Goal: Task Accomplishment & Management: Complete application form

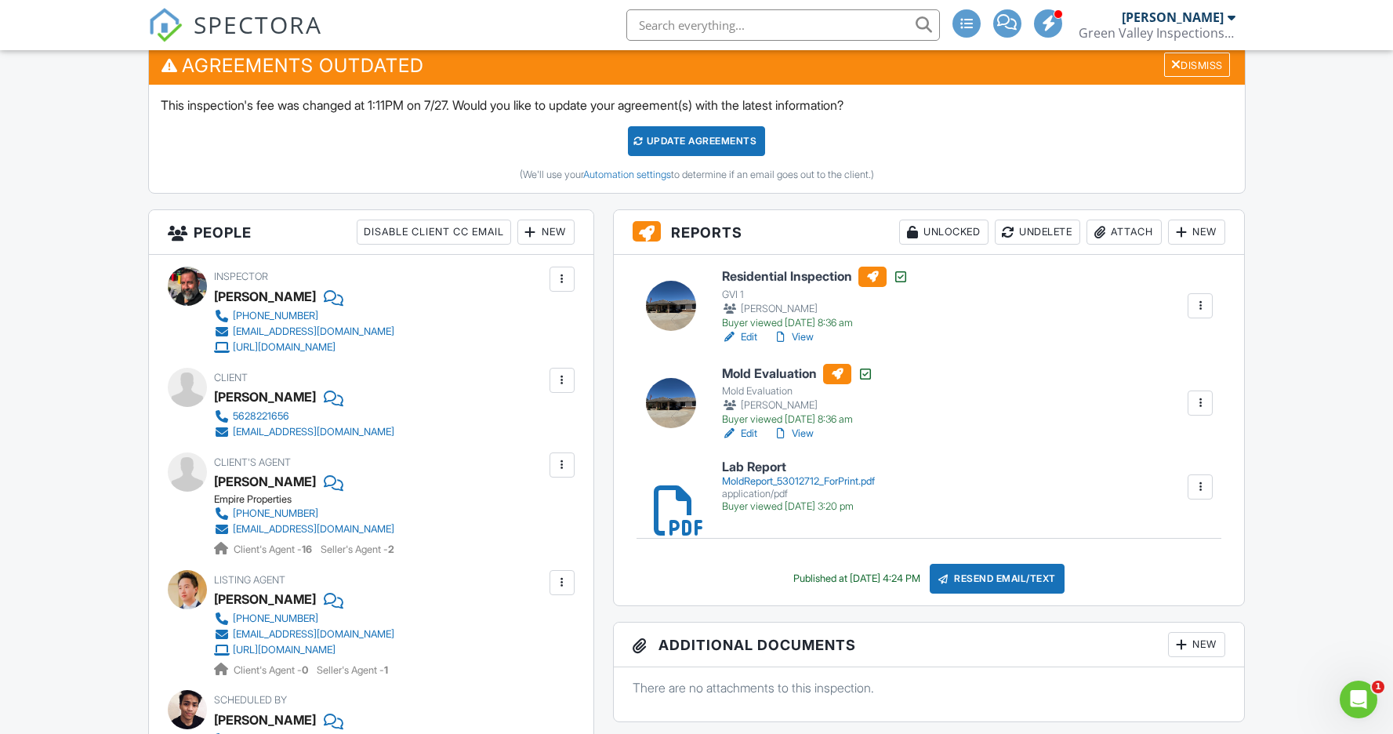
scroll to position [466, 0]
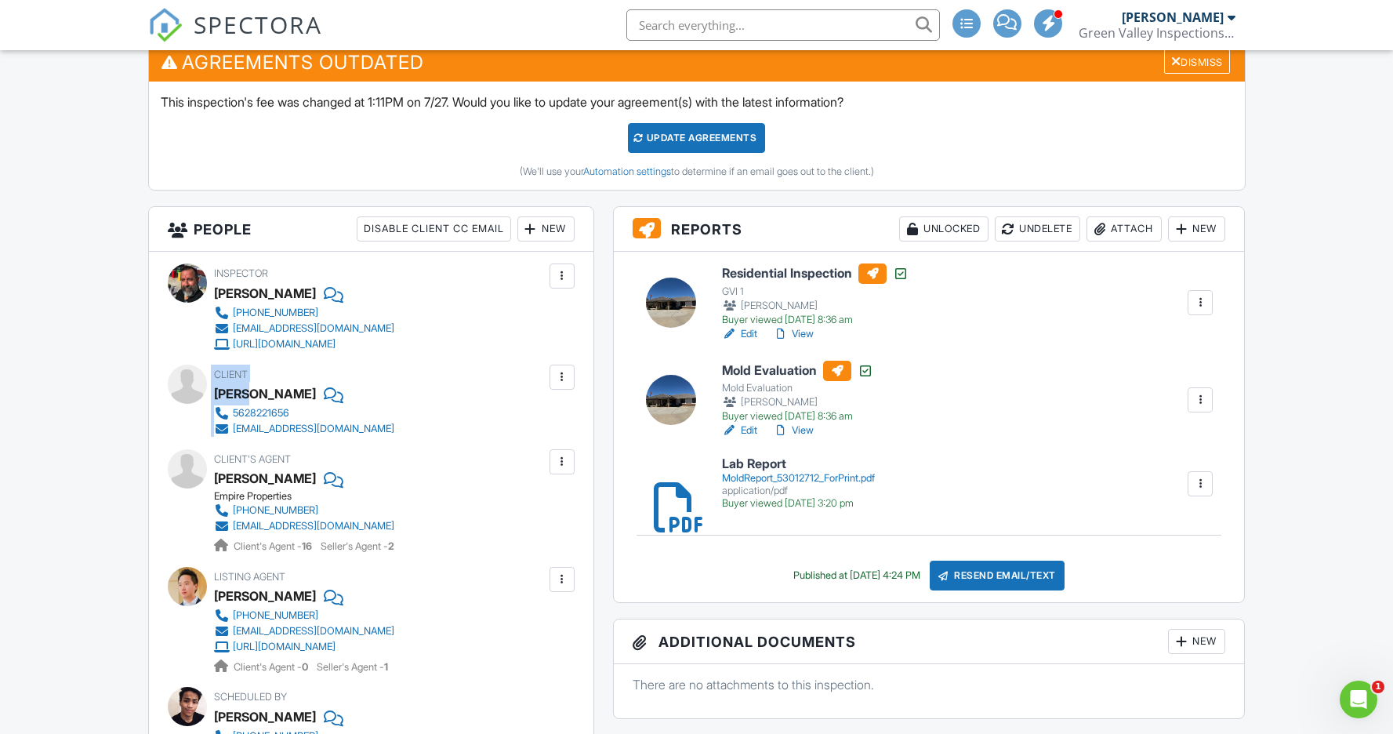
drag, startPoint x: 212, startPoint y: 391, endPoint x: 247, endPoint y: 390, distance: 35.3
click at [247, 390] on div "Client Giovanni Scheftini 5628221656 lightstar03@hotmail.com" at bounding box center [371, 400] width 407 height 72
drag, startPoint x: 270, startPoint y: 391, endPoint x: 216, endPoint y: 391, distance: 53.3
click at [216, 391] on div "Giovanni Scheftini" at bounding box center [265, 394] width 102 height 24
copy div "Giovanni"
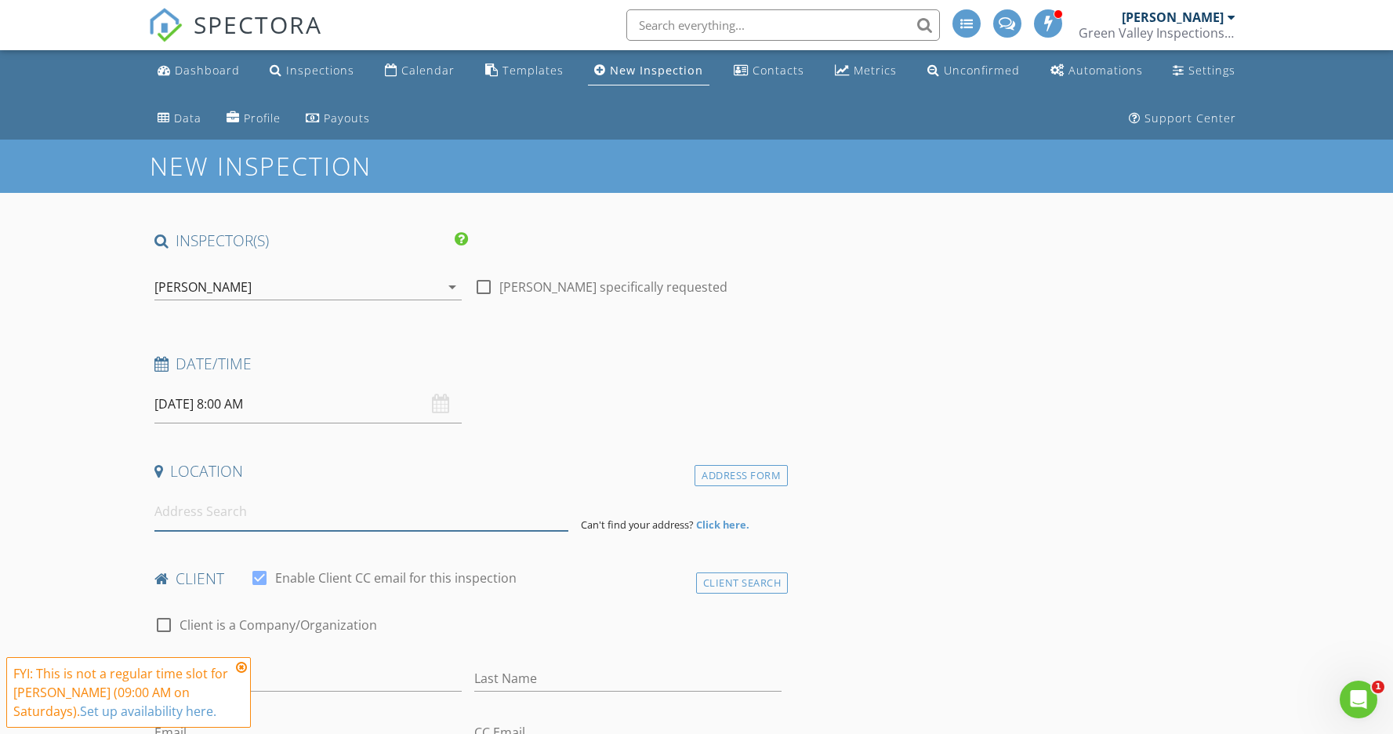
click at [285, 523] on input at bounding box center [361, 511] width 414 height 38
paste input "4077 Amador Rd, Phelan, CA 92371"
type input "4077 Amador Rd, Phelan, CA 92371, USA"
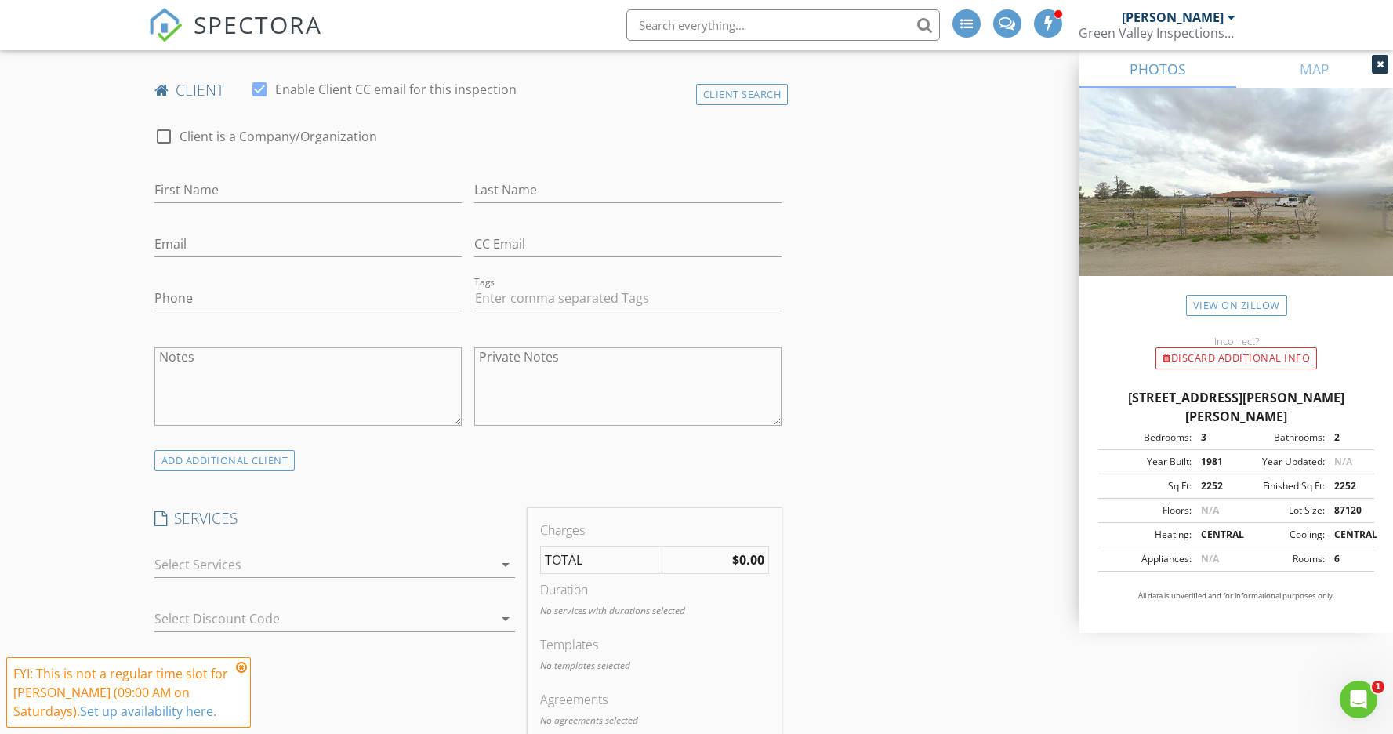
scroll to position [818, 0]
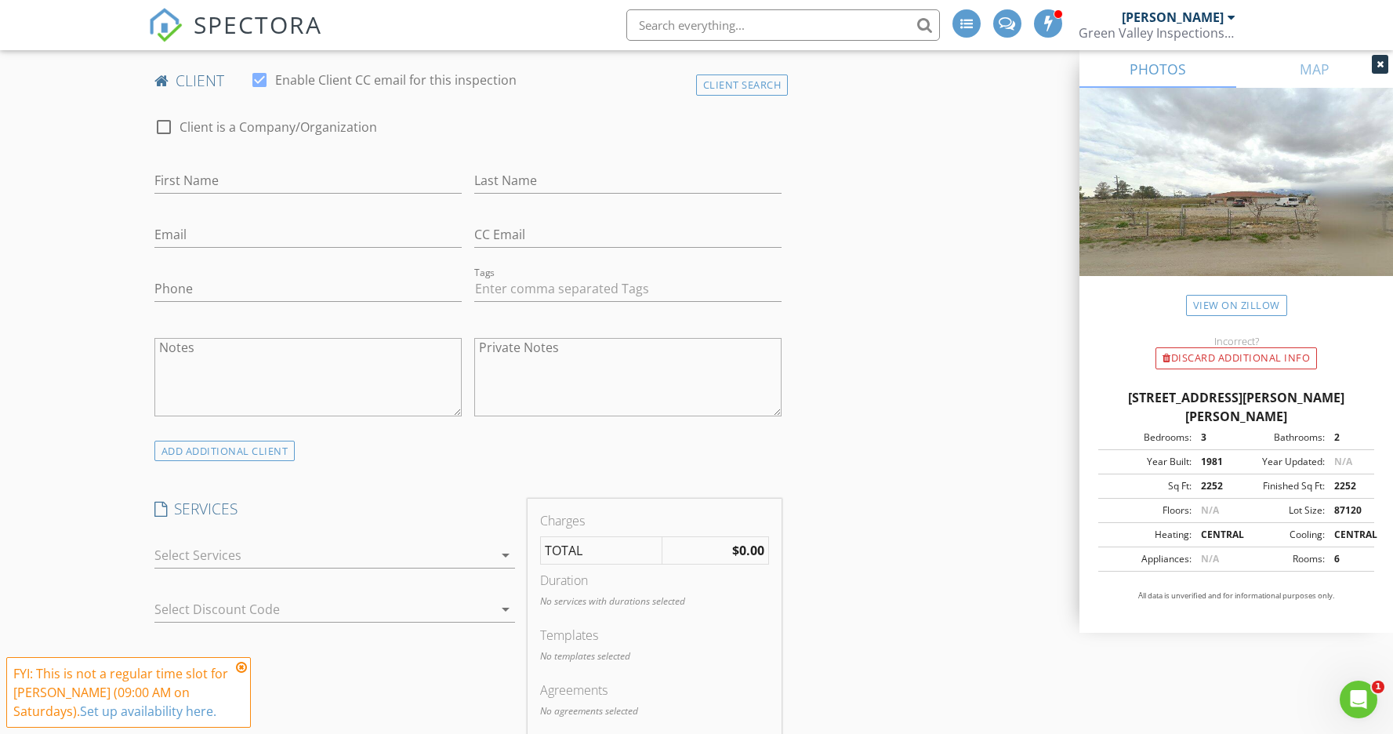
click at [325, 549] on div at bounding box center [323, 554] width 339 height 25
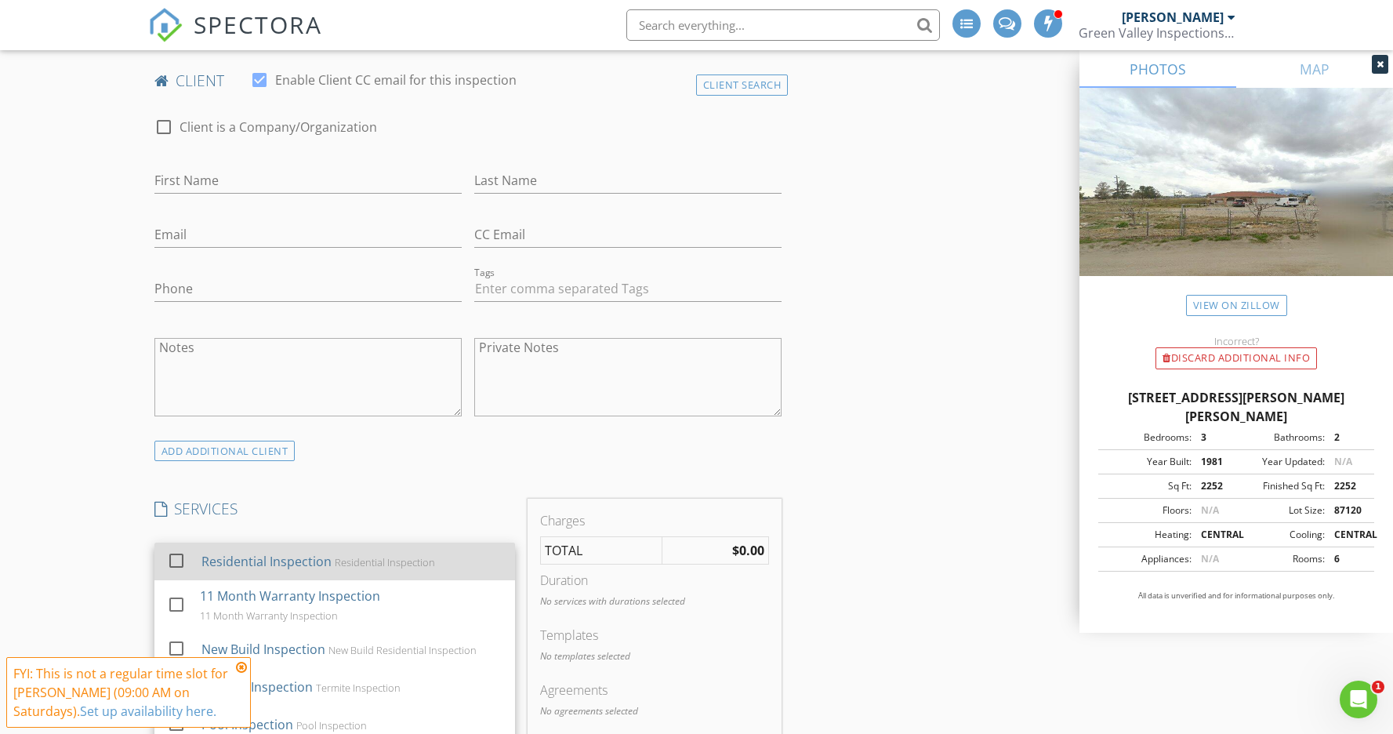
click at [320, 556] on div "Residential Inspection" at bounding box center [266, 561] width 130 height 19
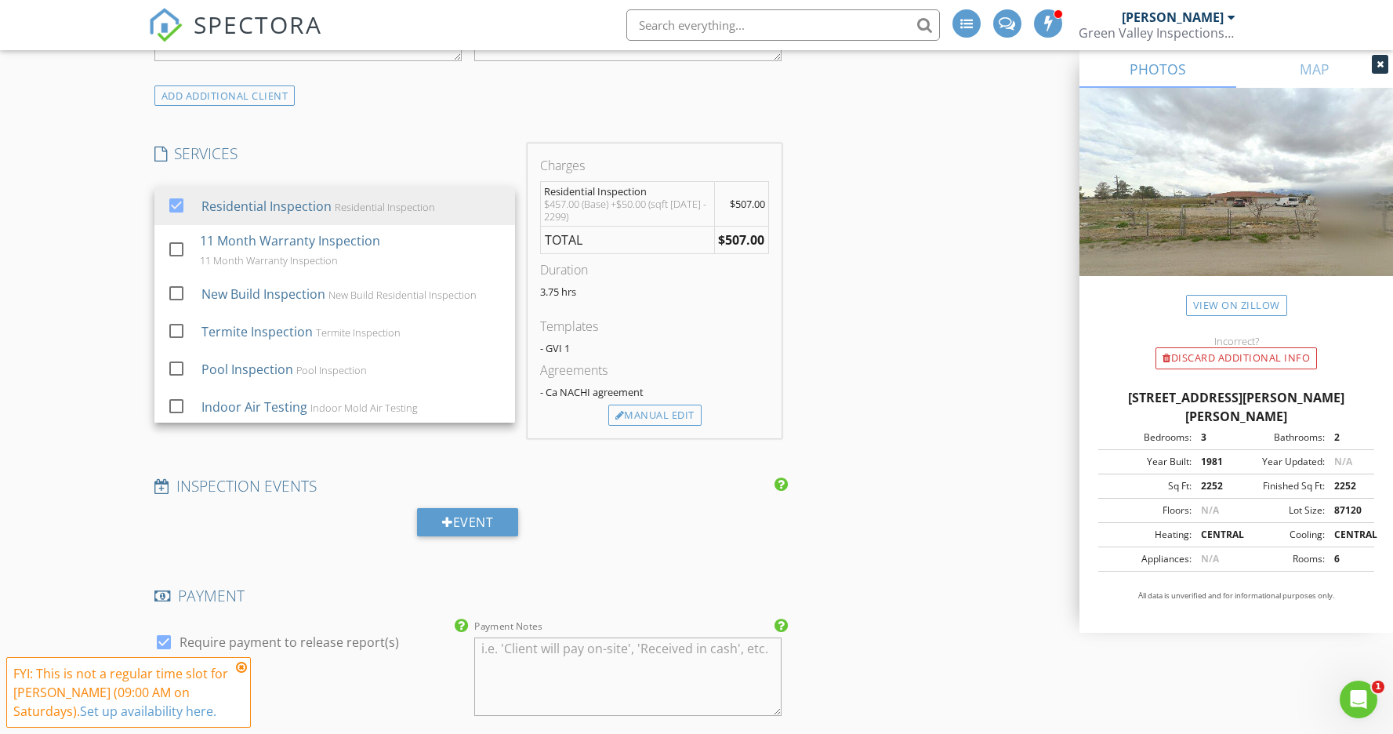
scroll to position [1174, 0]
click at [647, 408] on div "Manual Edit" at bounding box center [654, 415] width 93 height 22
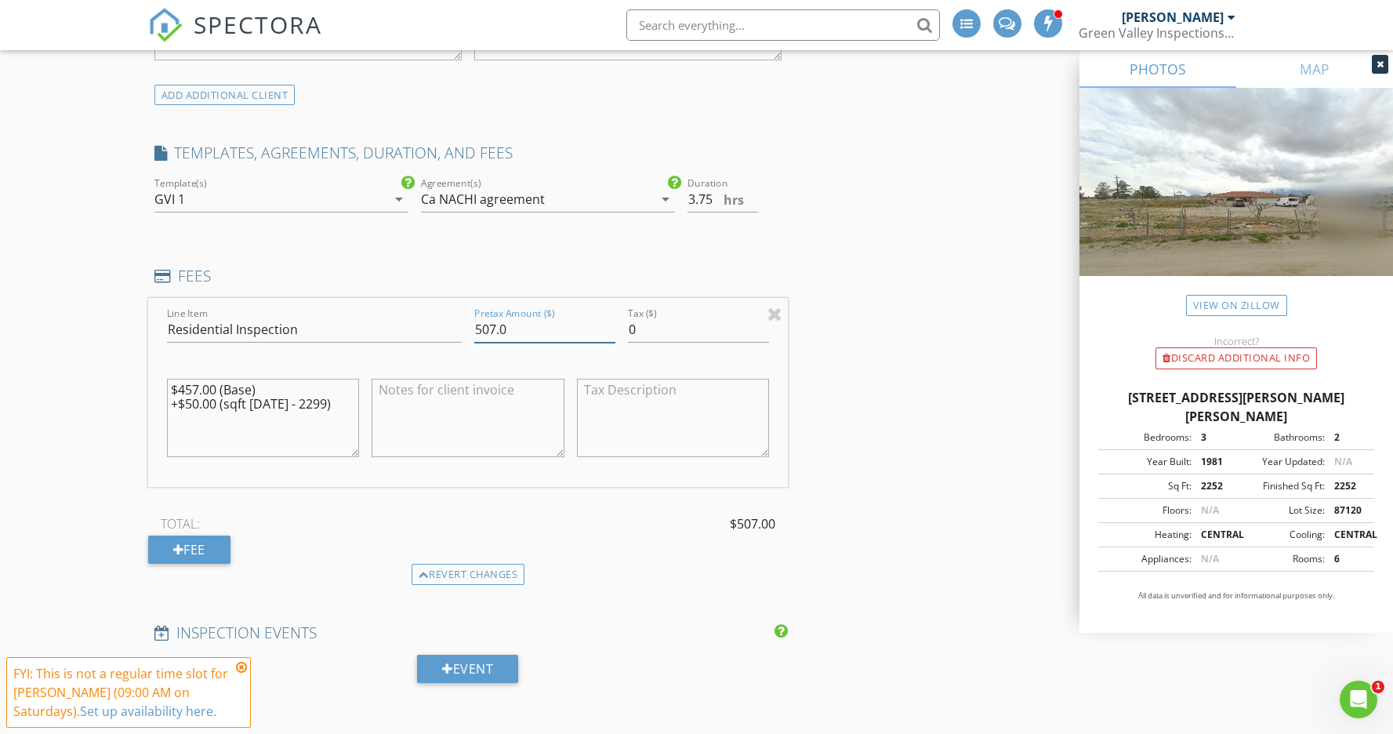
drag, startPoint x: 496, startPoint y: 326, endPoint x: 468, endPoint y: 323, distance: 28.4
click at [468, 323] on div "Pretax Amount ($) 507.0" at bounding box center [545, 331] width 154 height 54
type input "475.0"
click at [835, 451] on div "INSPECTOR(S) check_box Eric Richards PRIMARY check_box_outline_blank Steve Casa…" at bounding box center [696, 731] width 1097 height 3350
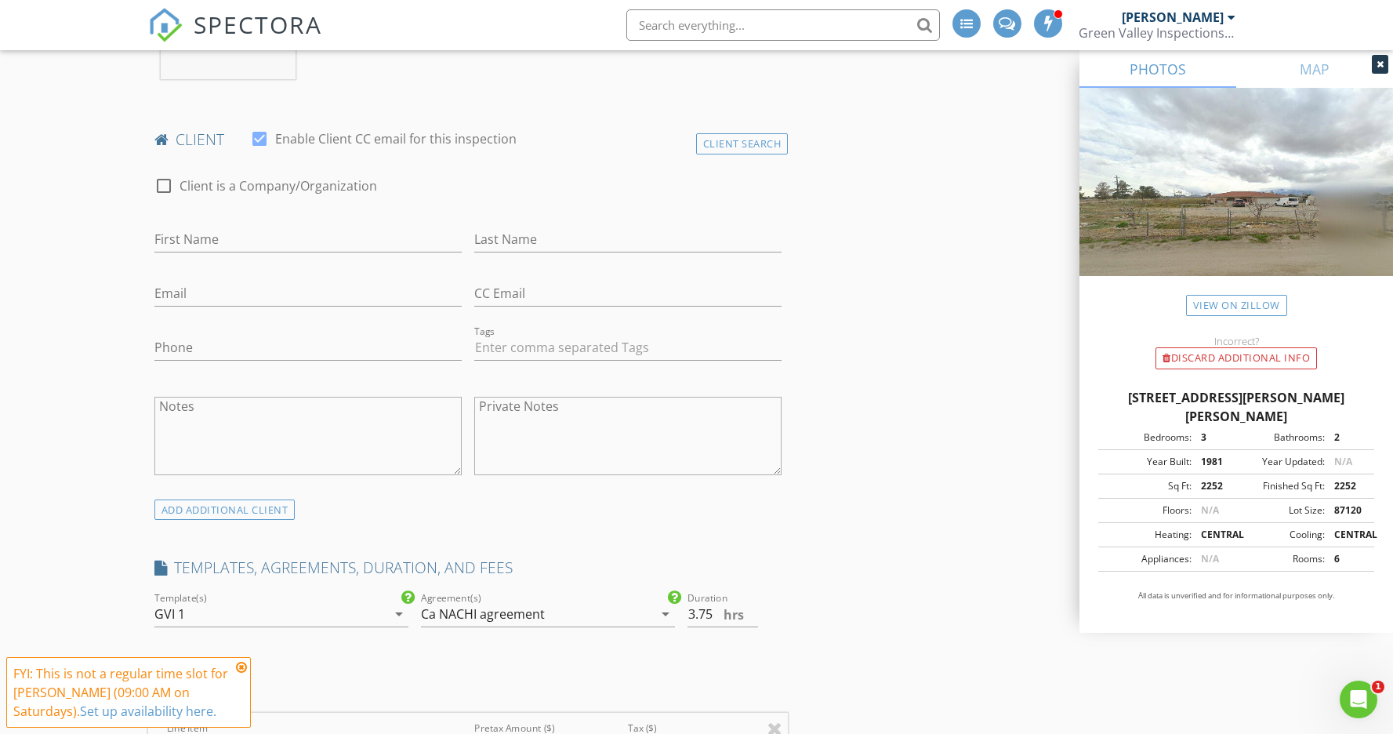
scroll to position [706, 0]
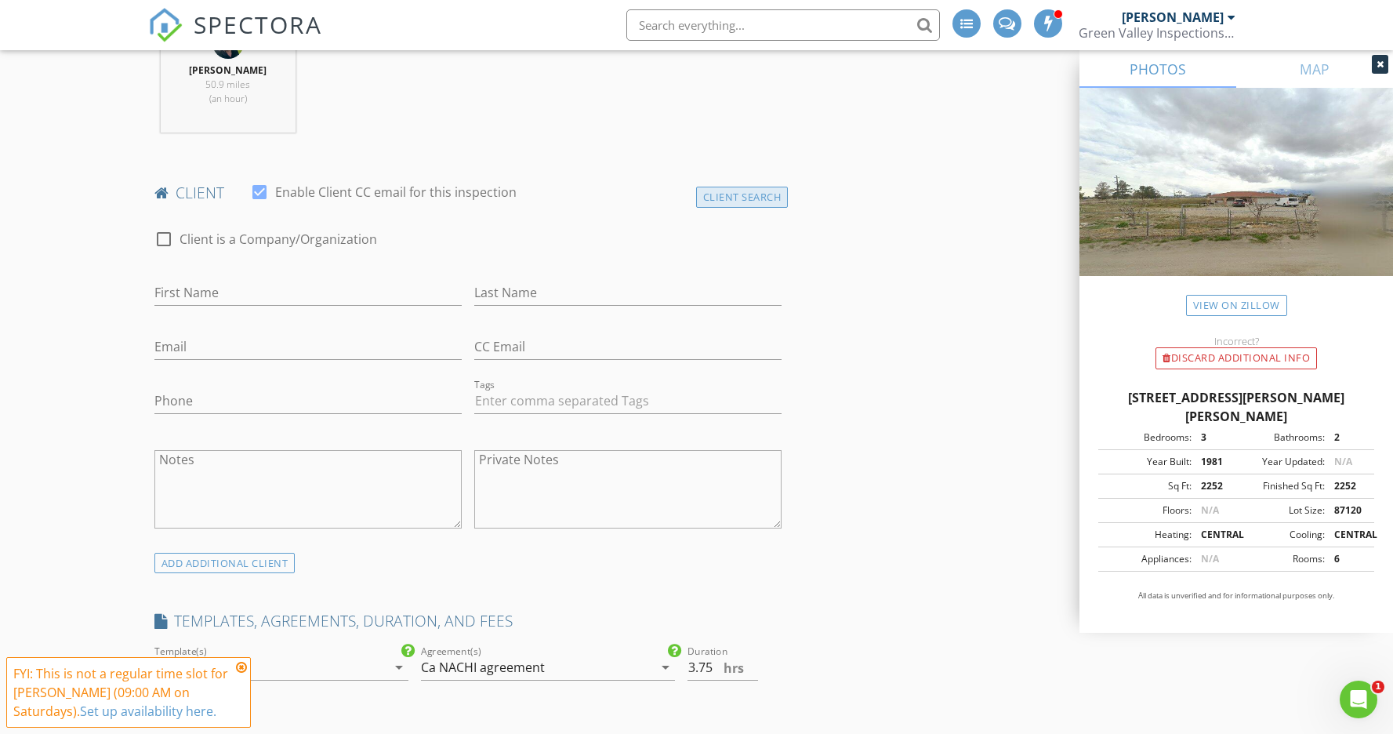
click at [738, 191] on div "Client Search" at bounding box center [742, 197] width 92 height 21
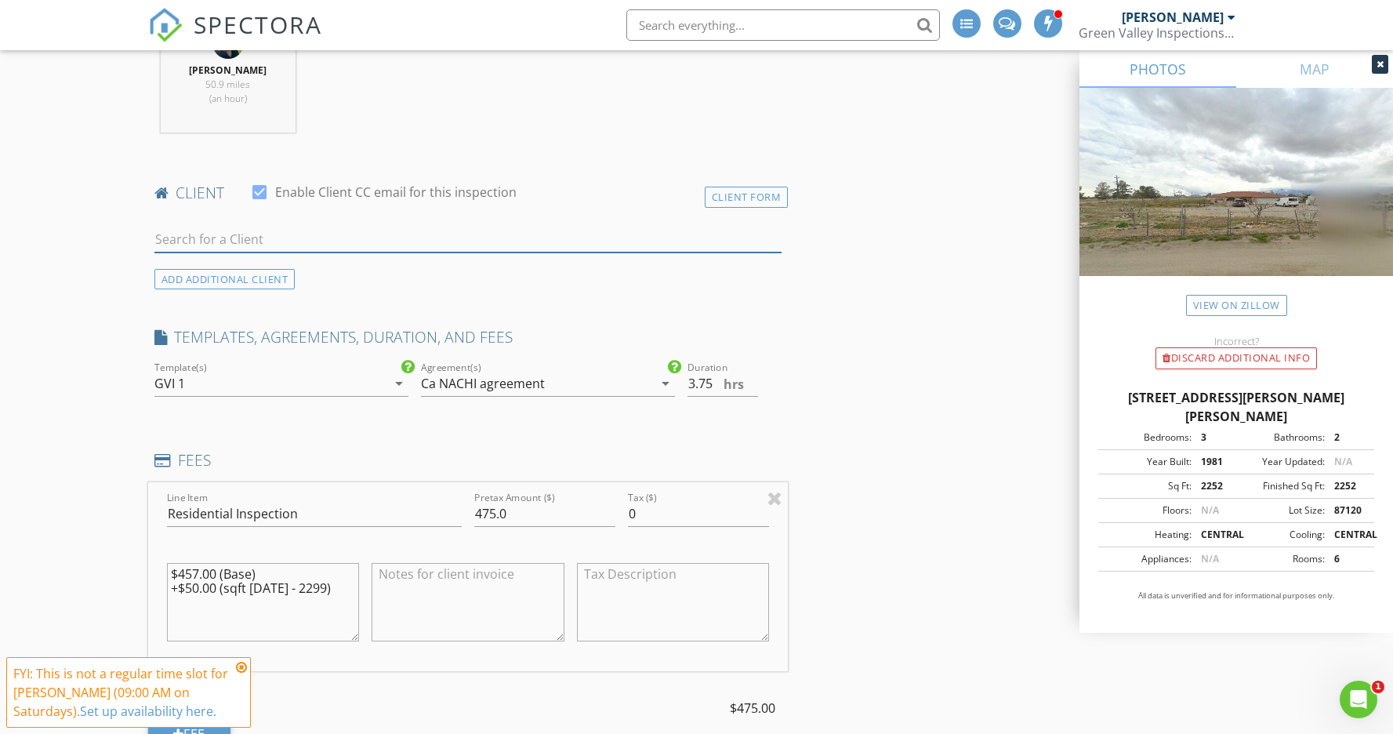
click at [304, 232] on input "text" at bounding box center [468, 240] width 628 height 26
paste input "Giovanni"
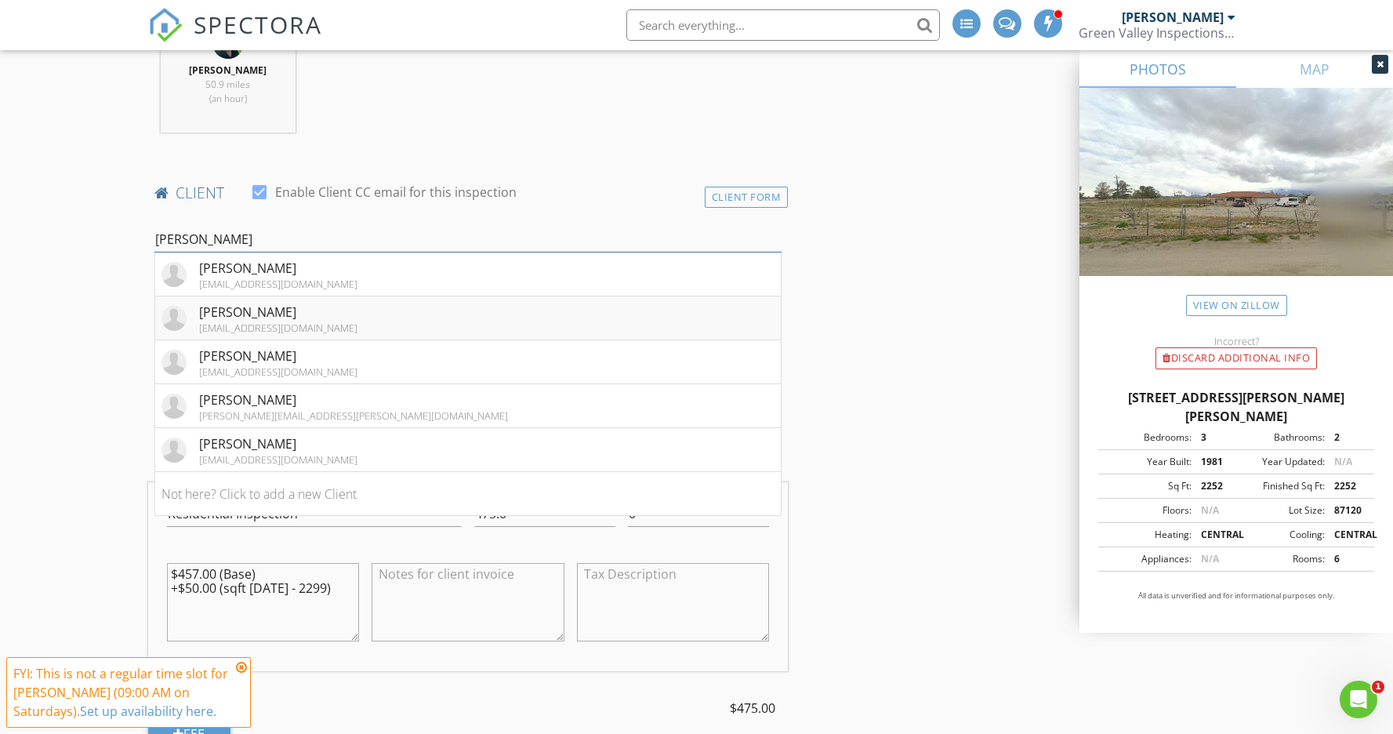
scroll to position [714, 0]
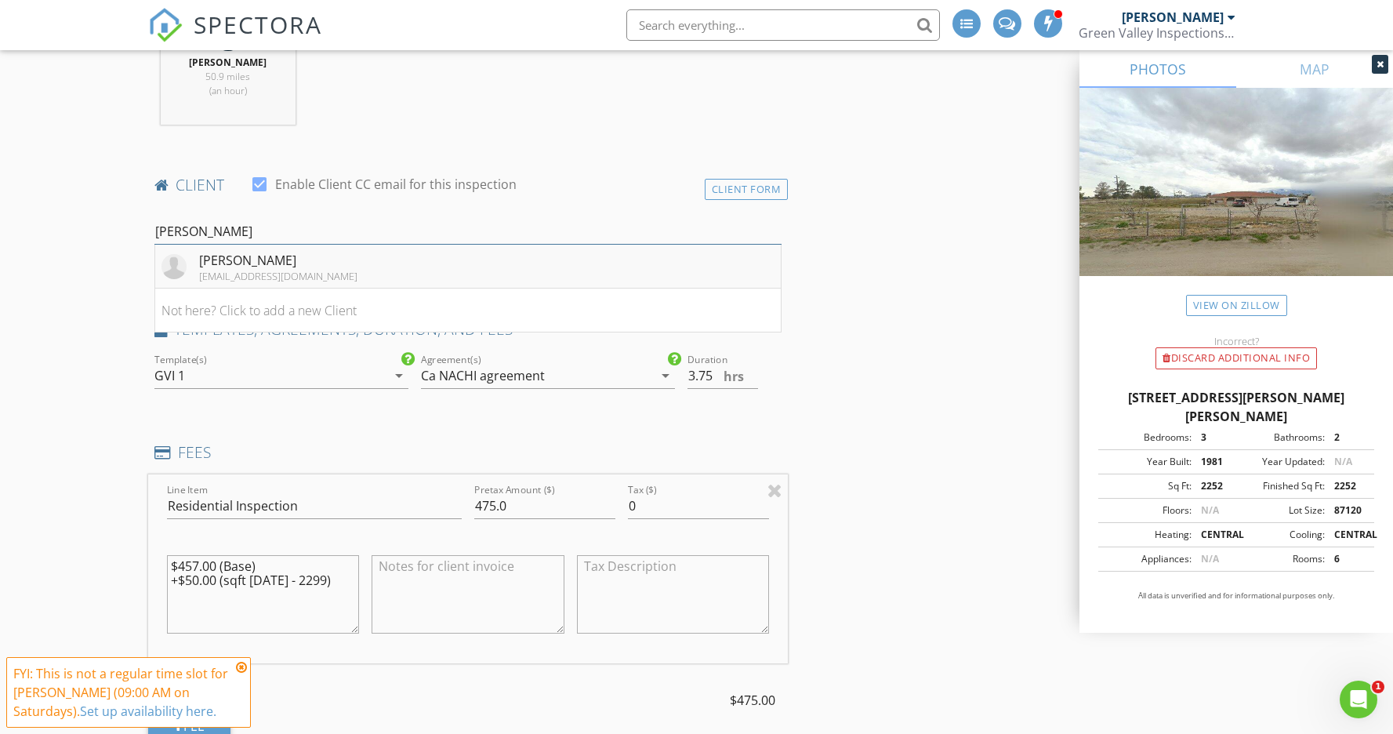
type input "Giovanni S"
click at [342, 260] on li "Giovanni Scheftini lightstar03@hotmail.com" at bounding box center [468, 267] width 626 height 44
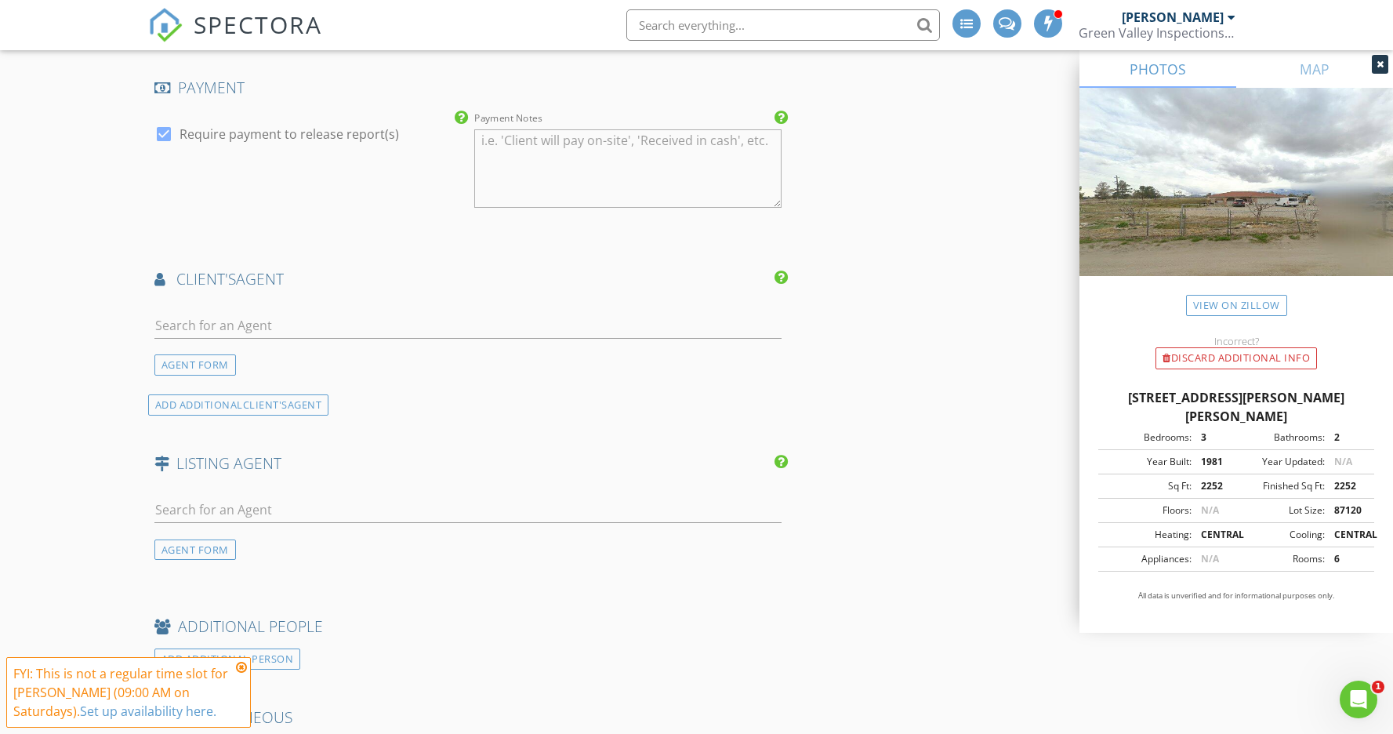
scroll to position [1828, 1]
click at [394, 326] on input "text" at bounding box center [468, 326] width 628 height 26
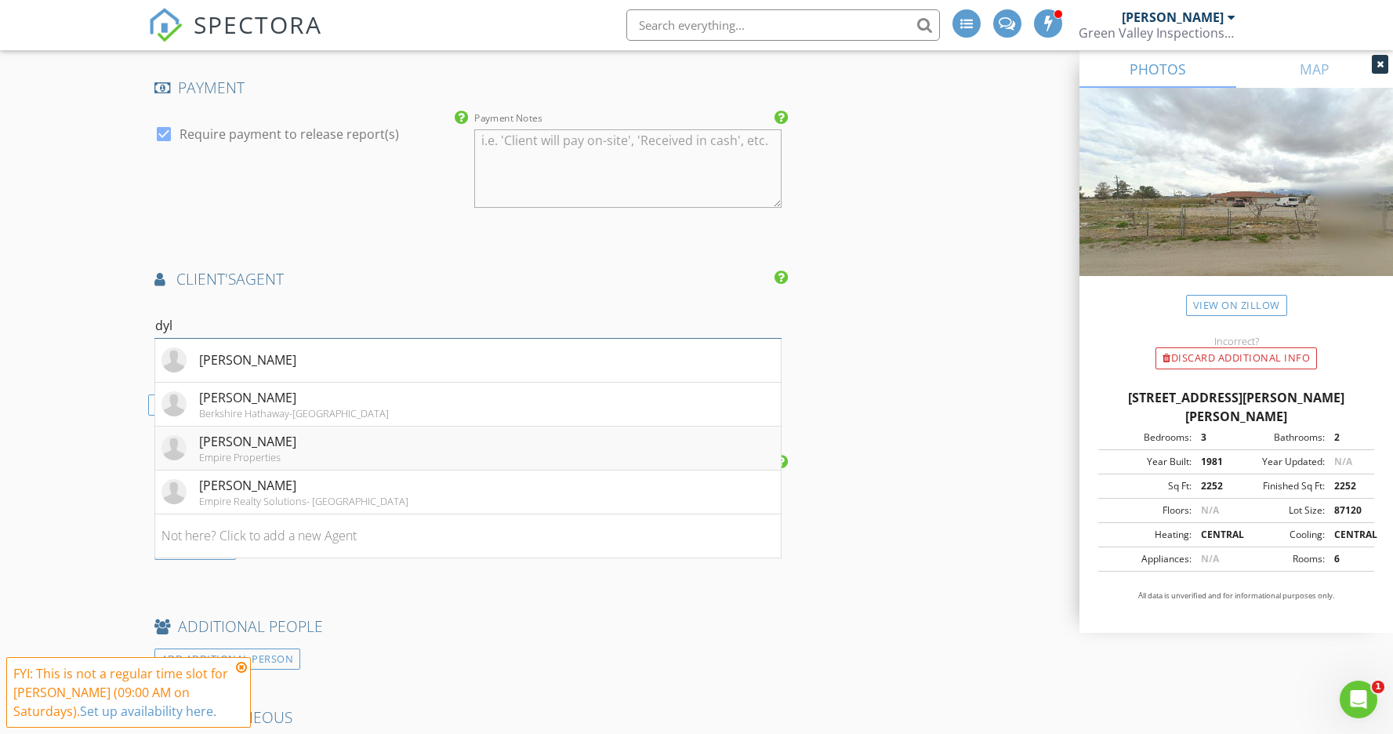
type input "dyl"
click at [264, 443] on div "Dylan Trujillo" at bounding box center [247, 441] width 97 height 19
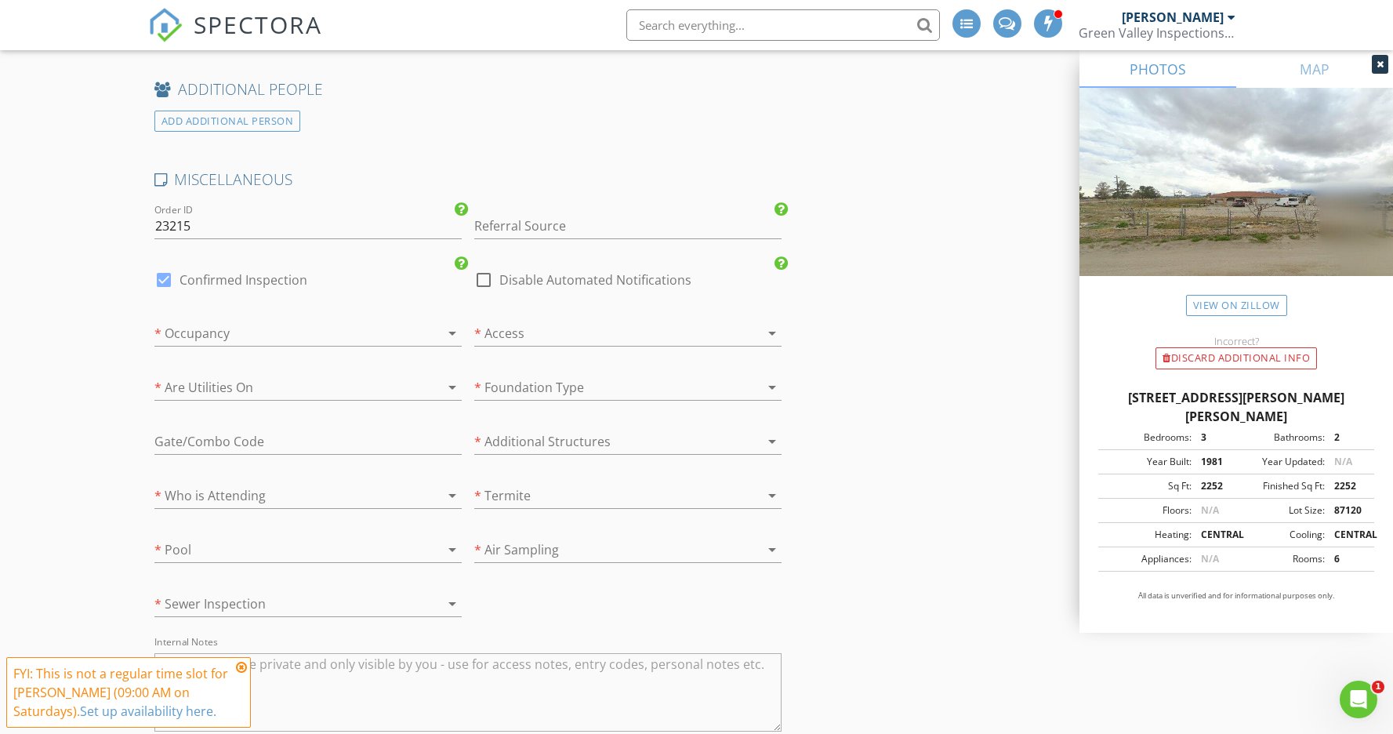
scroll to position [2671, 0]
click at [244, 323] on div at bounding box center [285, 325] width 263 height 25
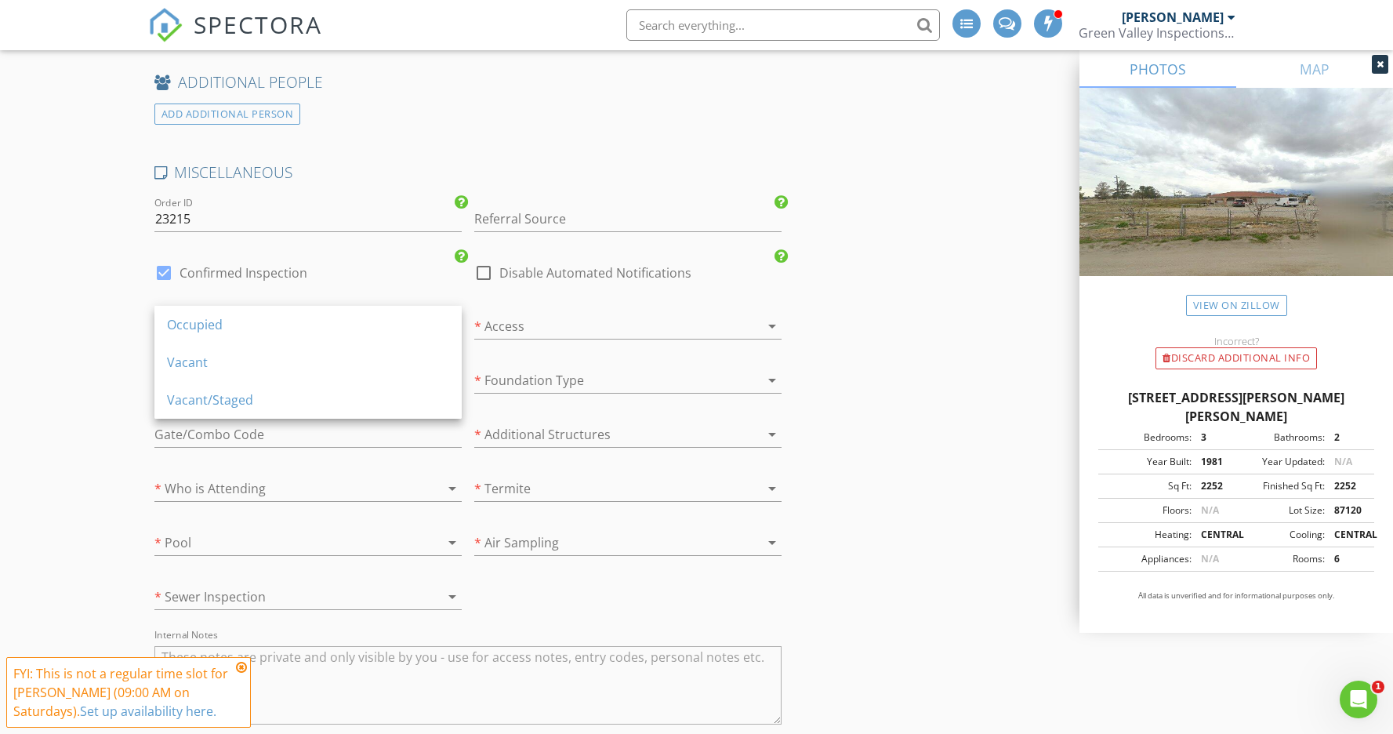
click at [244, 323] on div "Occupied" at bounding box center [308, 324] width 282 height 19
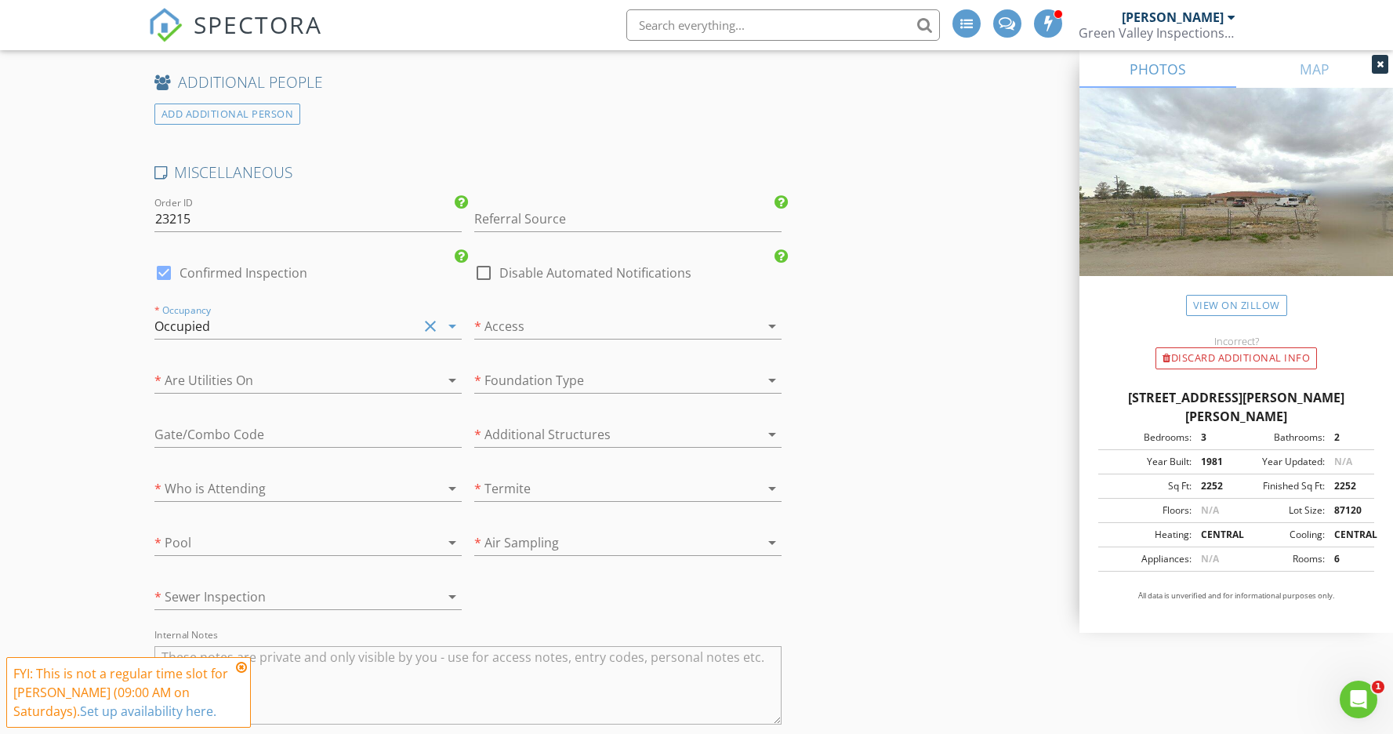
click at [233, 374] on div at bounding box center [285, 380] width 263 height 25
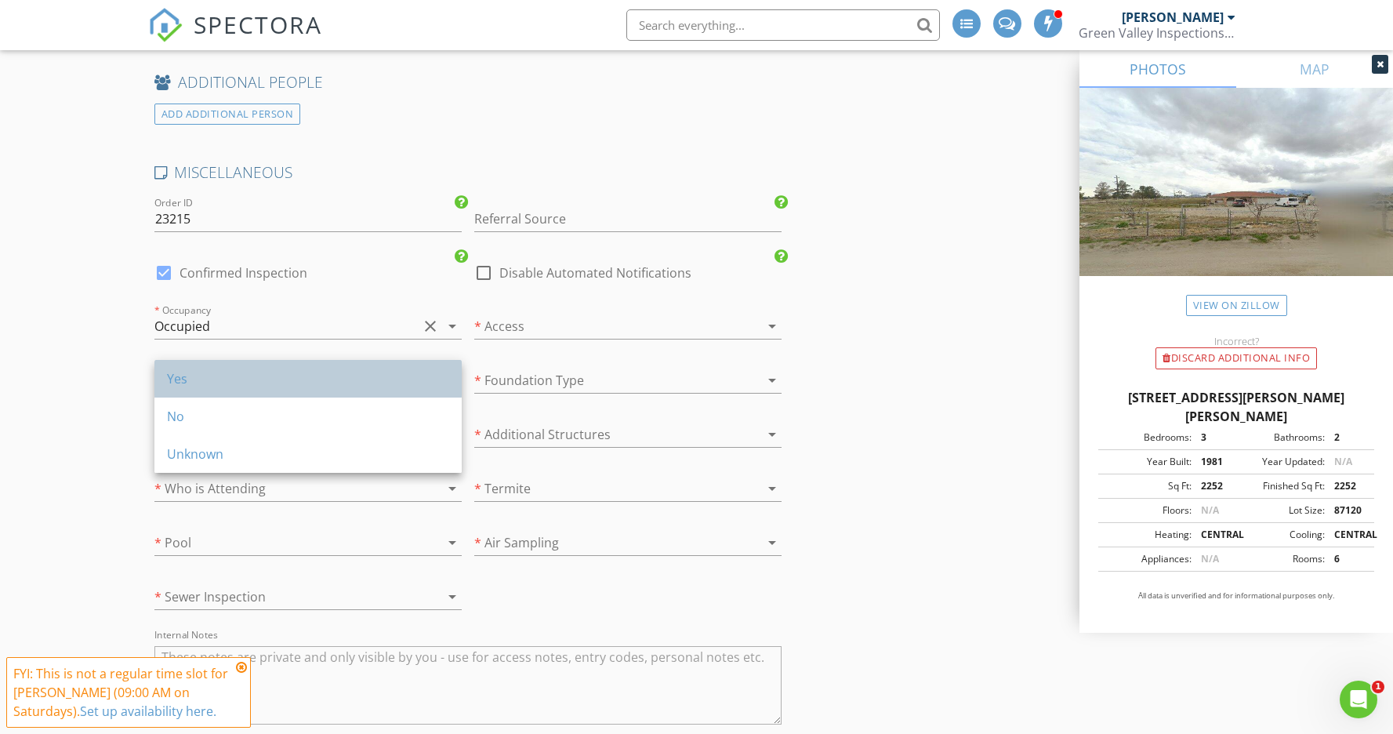
click at [234, 384] on div "Yes" at bounding box center [308, 378] width 282 height 19
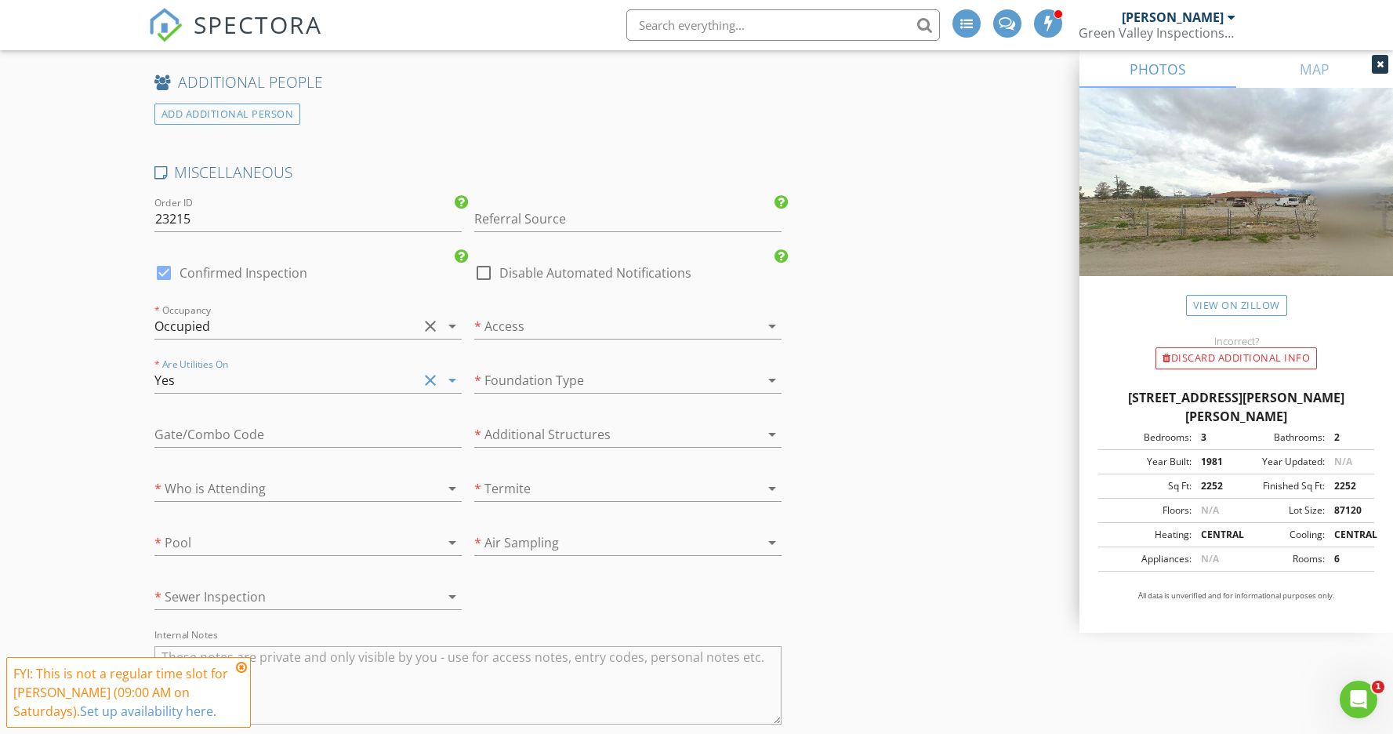
click at [235, 479] on div at bounding box center [285, 488] width 263 height 25
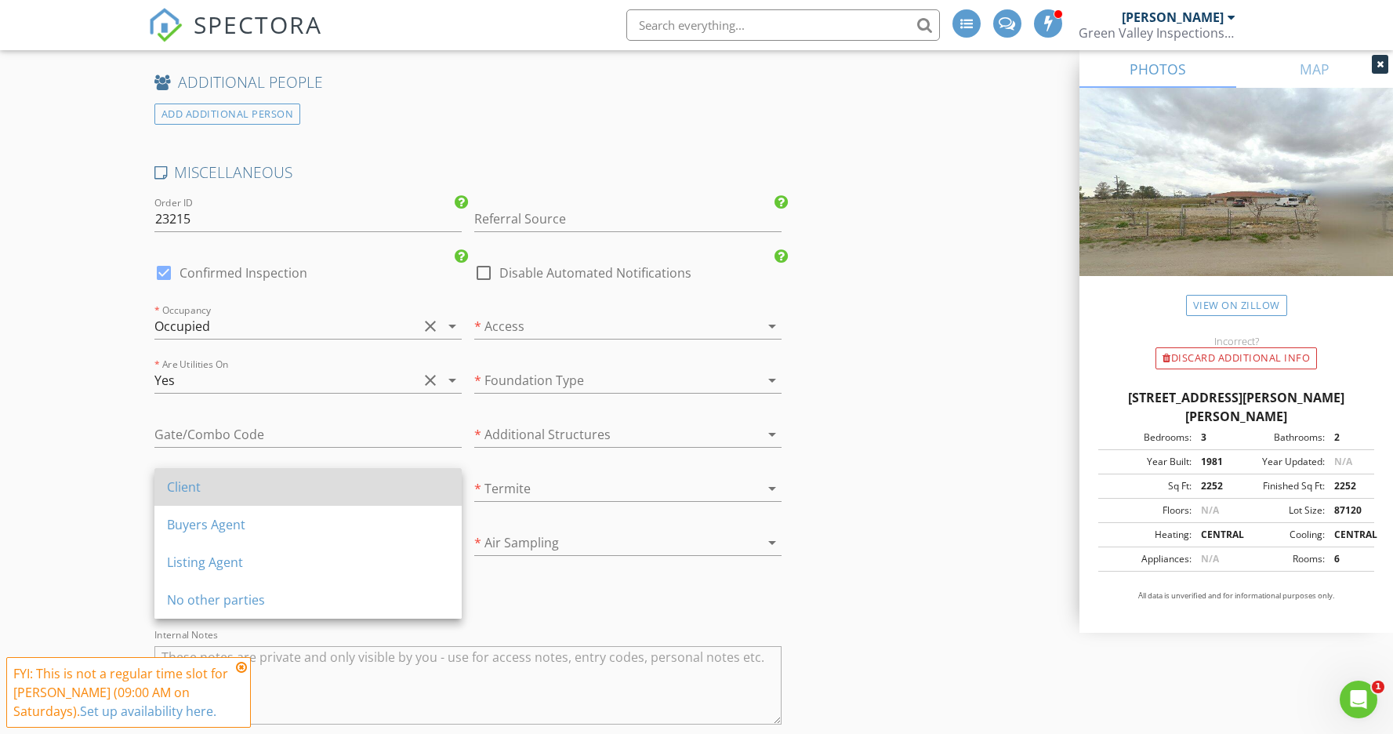
click at [238, 492] on div "Client" at bounding box center [308, 486] width 282 height 19
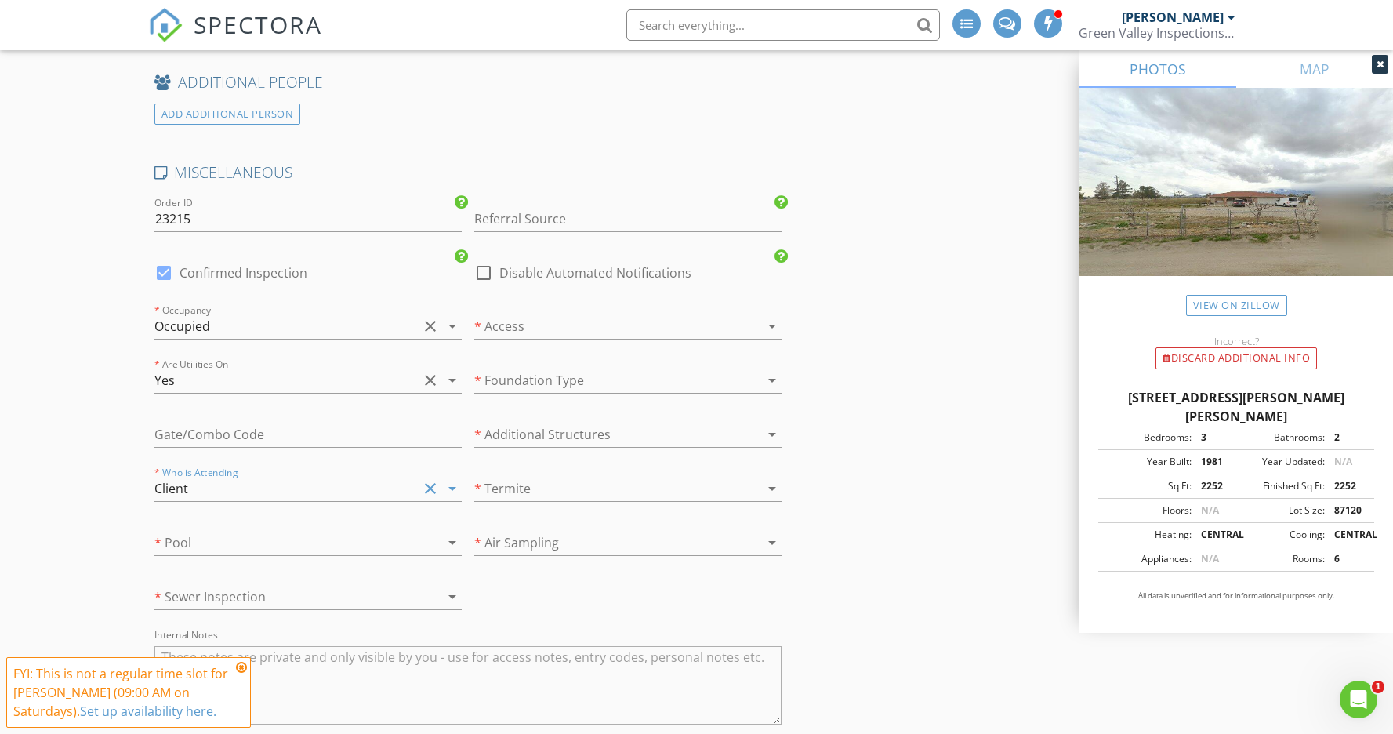
click at [236, 542] on div at bounding box center [285, 542] width 263 height 25
click at [234, 586] on div "No" at bounding box center [308, 578] width 282 height 19
click at [241, 584] on div at bounding box center [285, 596] width 263 height 25
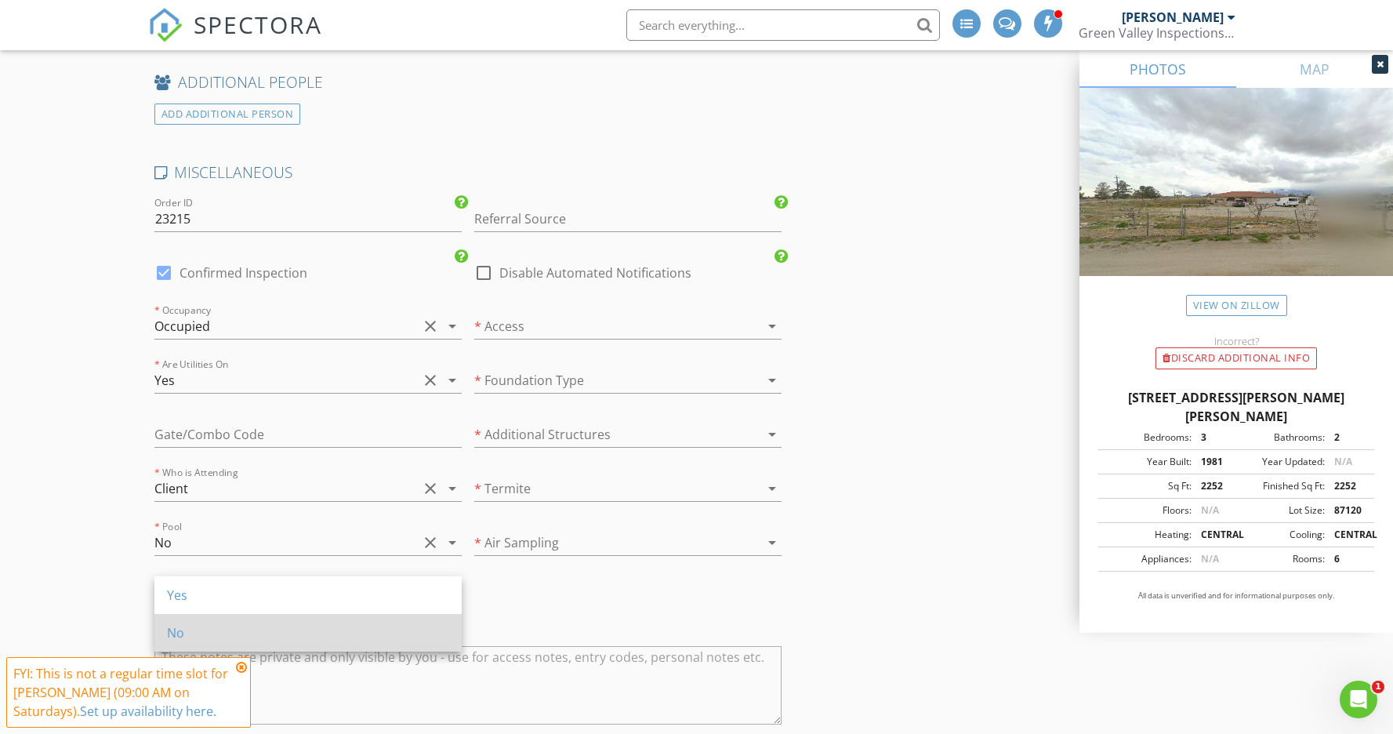
click at [276, 630] on div "No" at bounding box center [308, 632] width 282 height 19
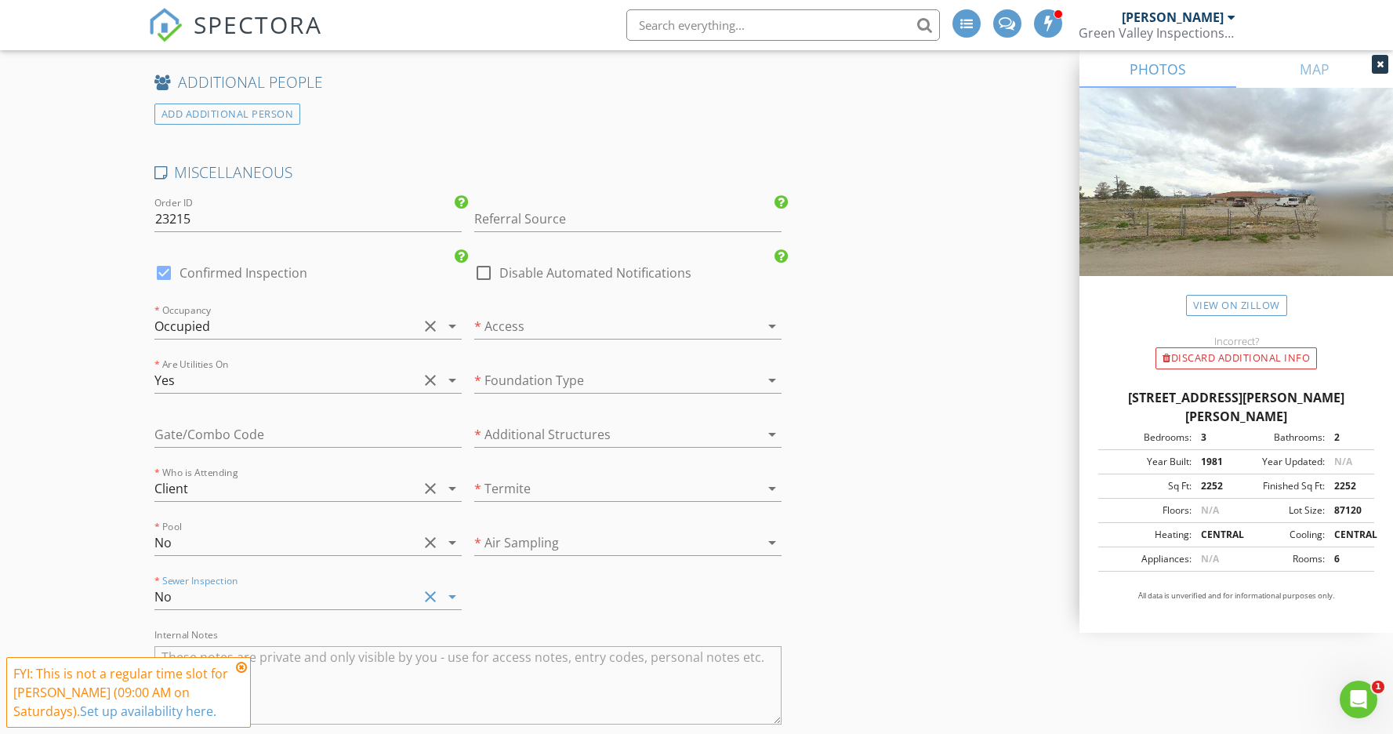
click at [599, 538] on div at bounding box center [605, 542] width 263 height 25
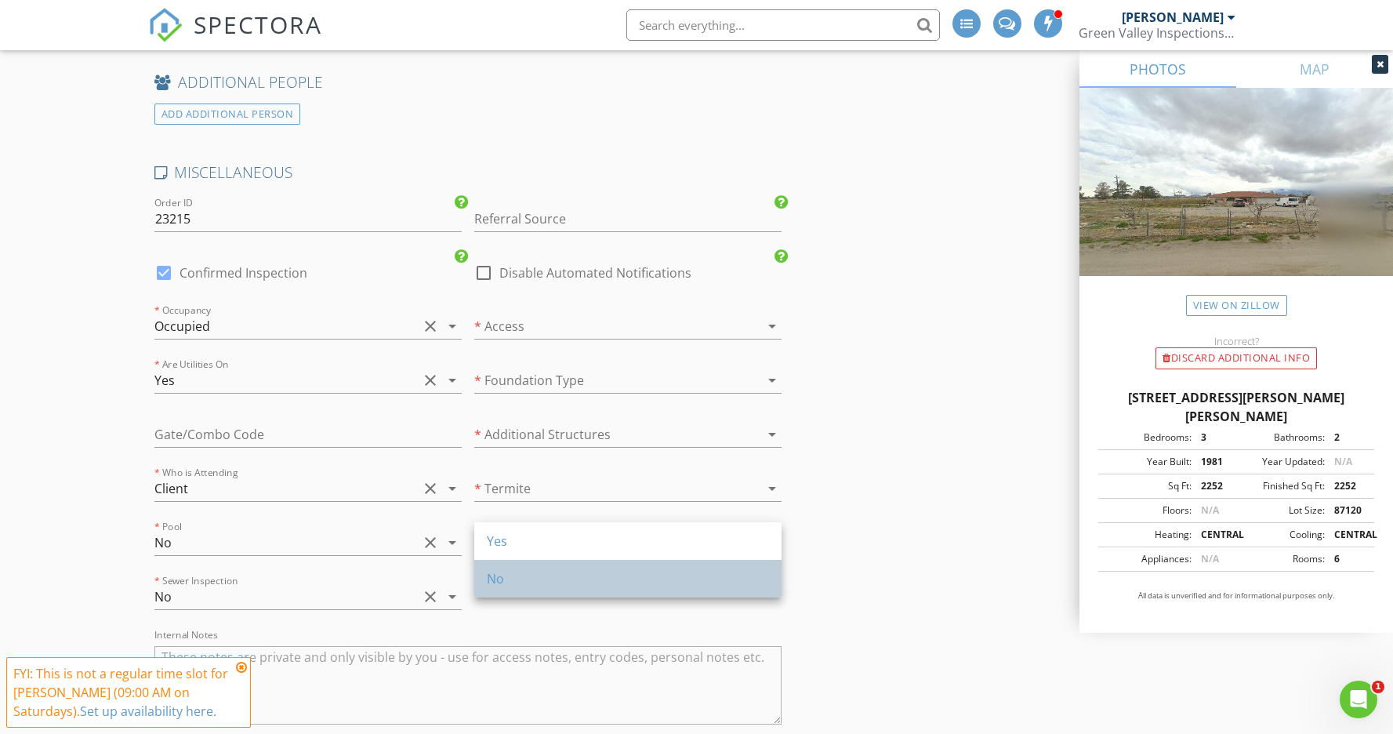
click at [549, 571] on div "No" at bounding box center [628, 578] width 282 height 19
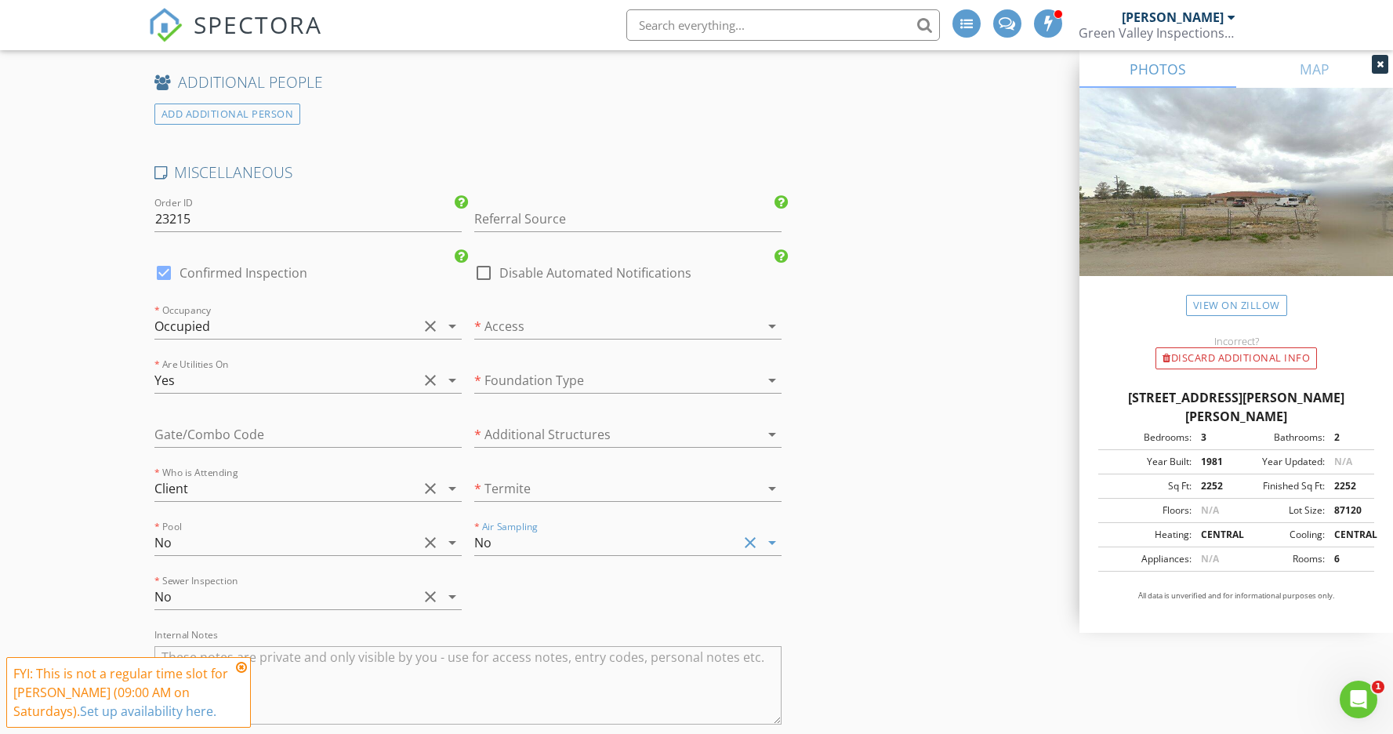
click at [540, 479] on div at bounding box center [605, 488] width 263 height 25
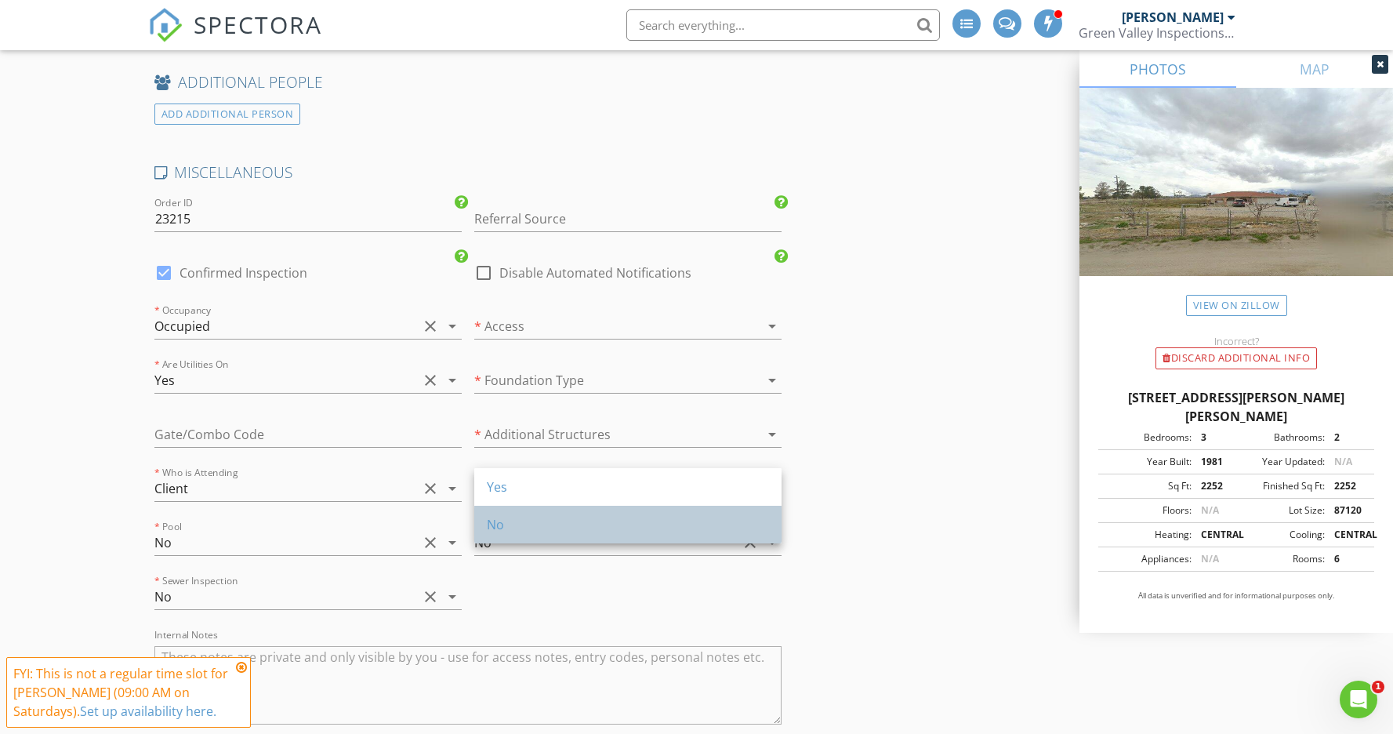
click at [520, 526] on div "No" at bounding box center [628, 524] width 282 height 19
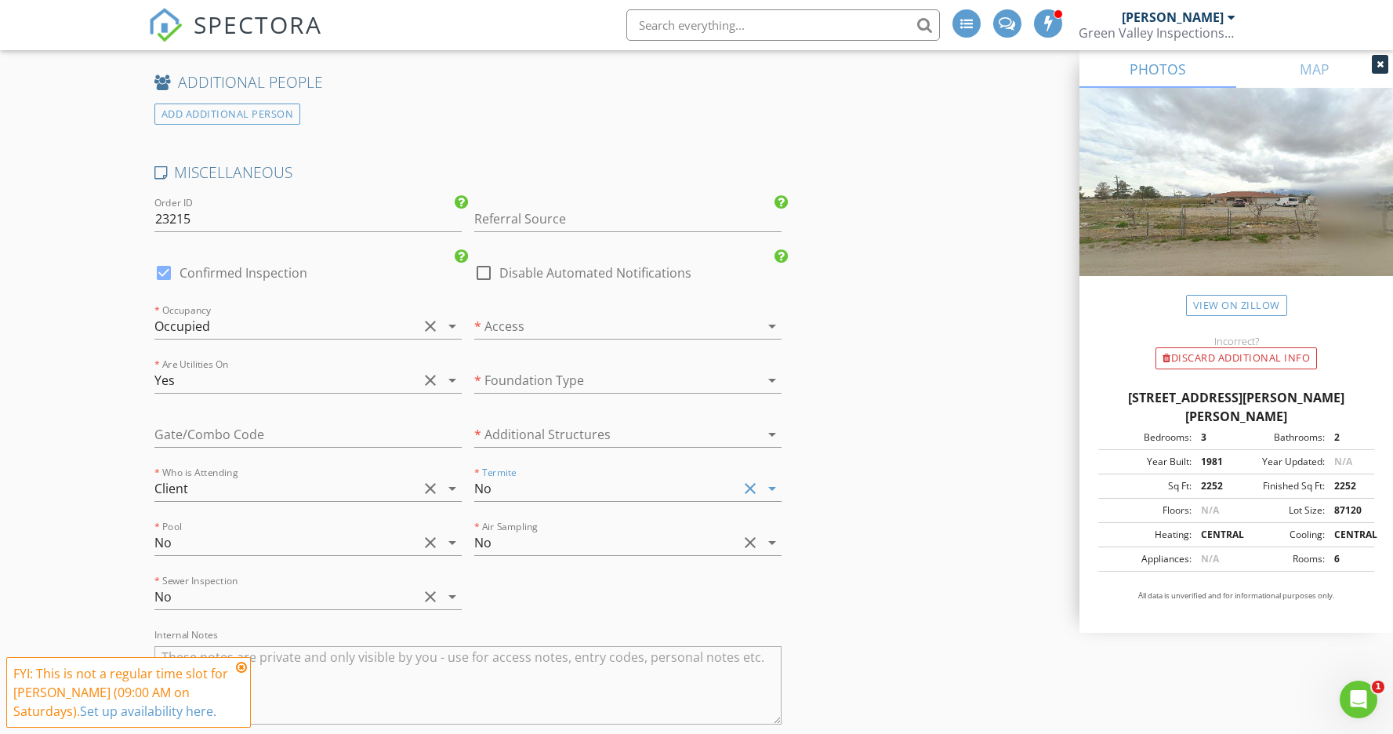
click at [546, 425] on div at bounding box center [605, 434] width 263 height 25
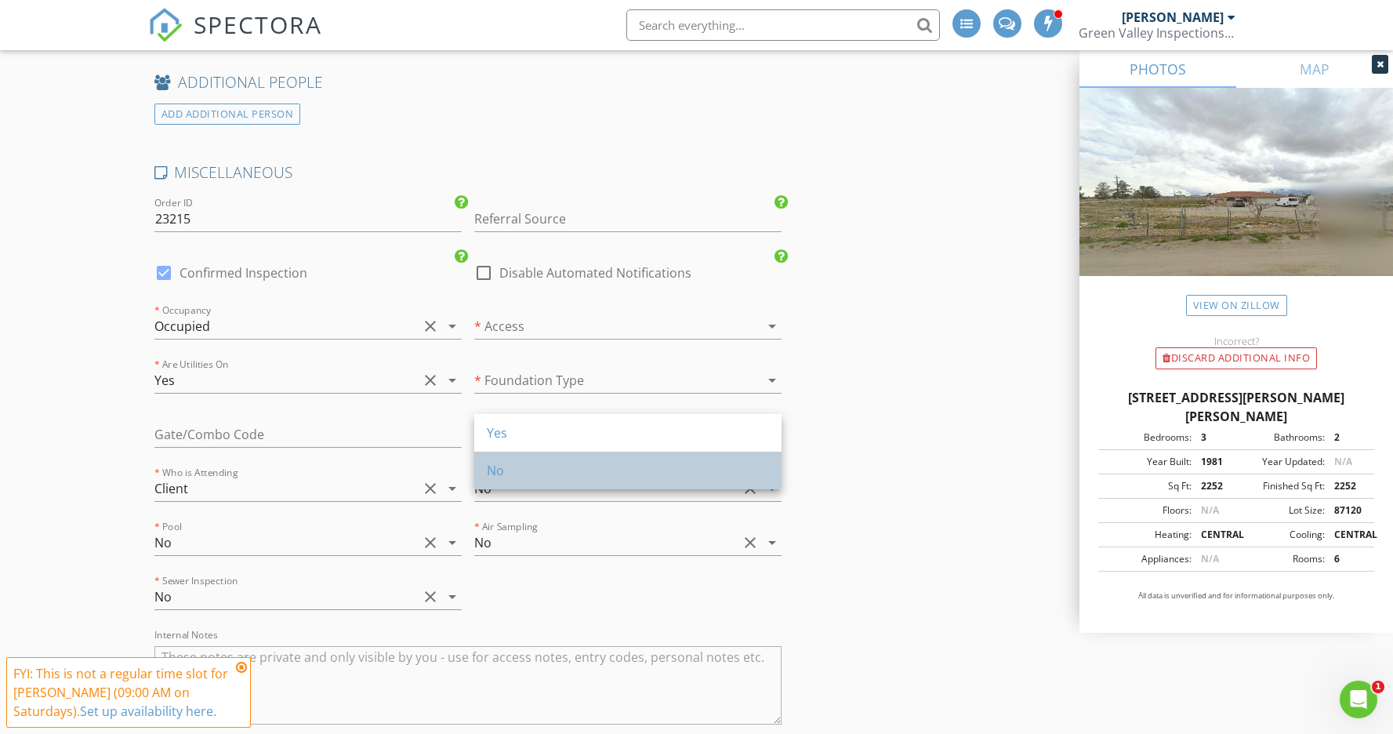
click at [520, 470] on div "No" at bounding box center [628, 470] width 282 height 19
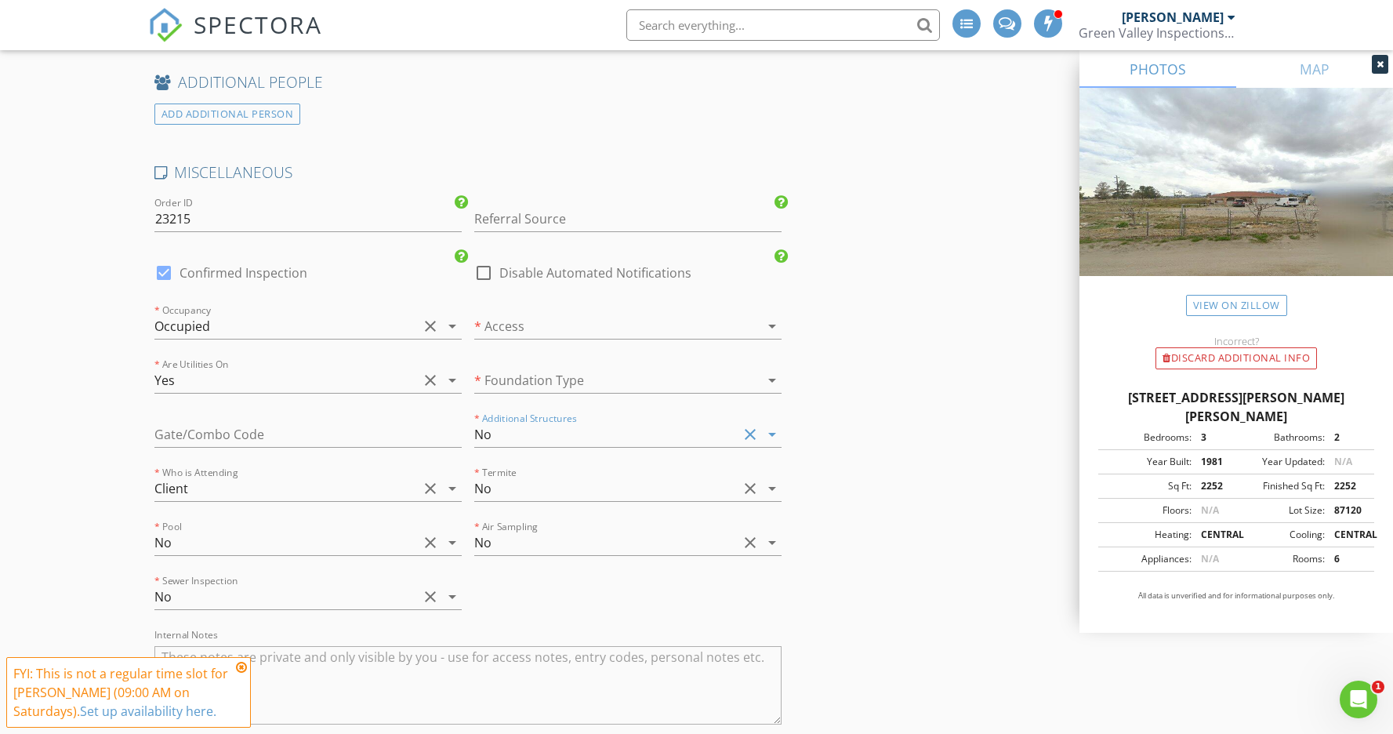
click at [506, 368] on div at bounding box center [605, 380] width 263 height 25
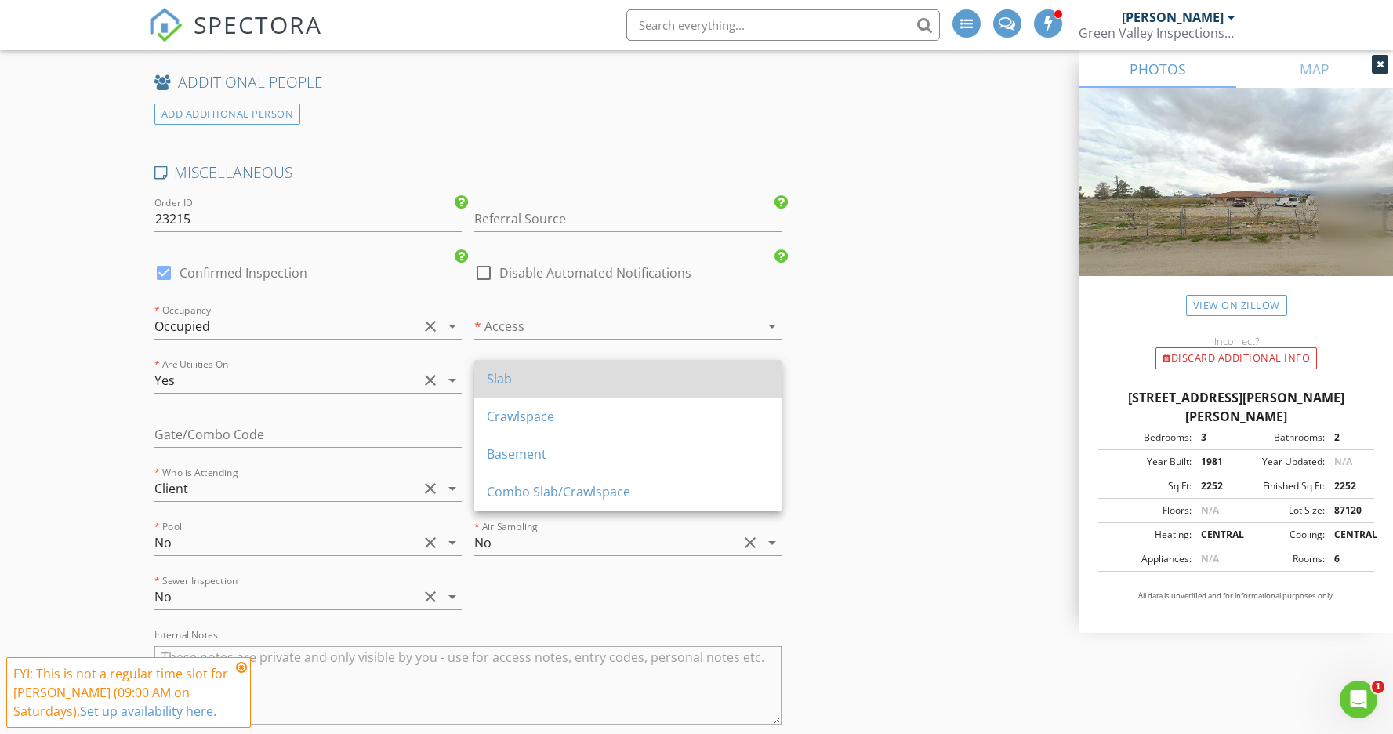
click at [500, 375] on div "Slab" at bounding box center [628, 378] width 282 height 19
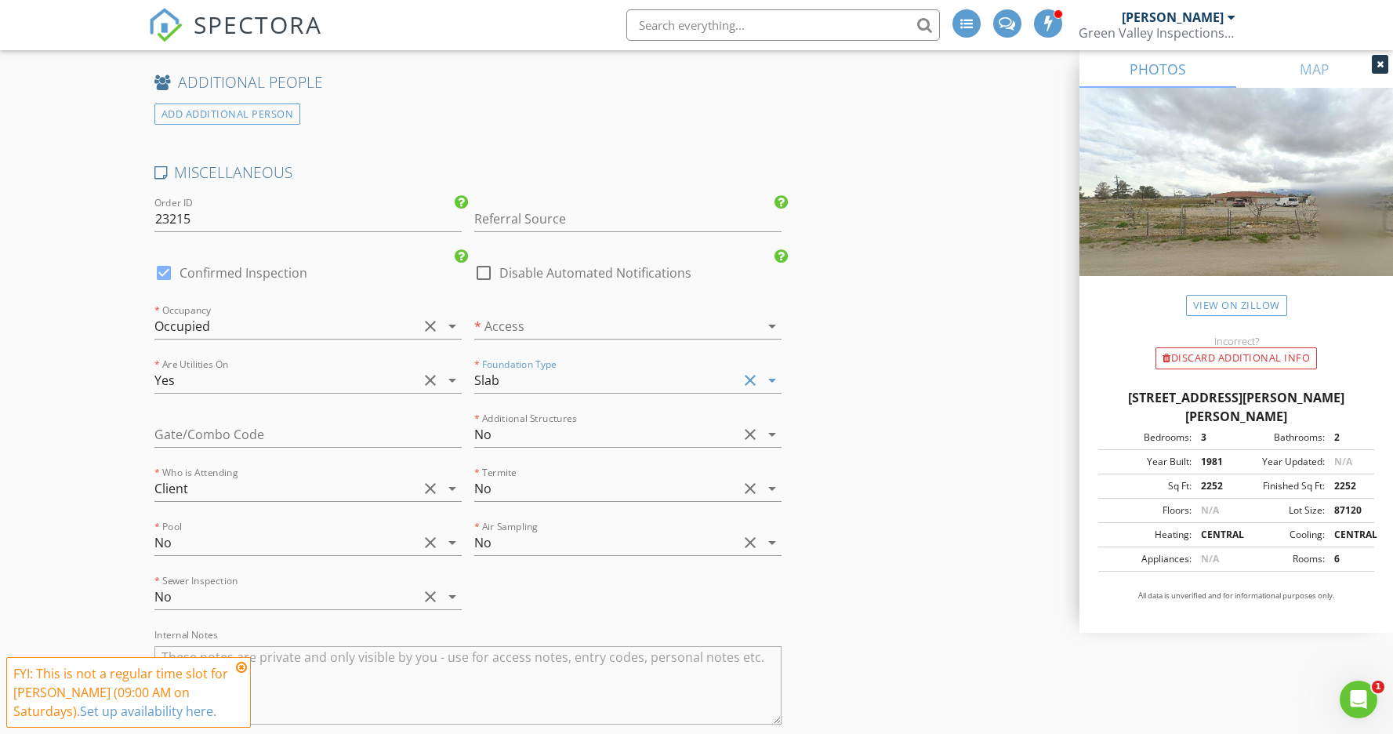
click at [526, 317] on div at bounding box center [605, 325] width 263 height 25
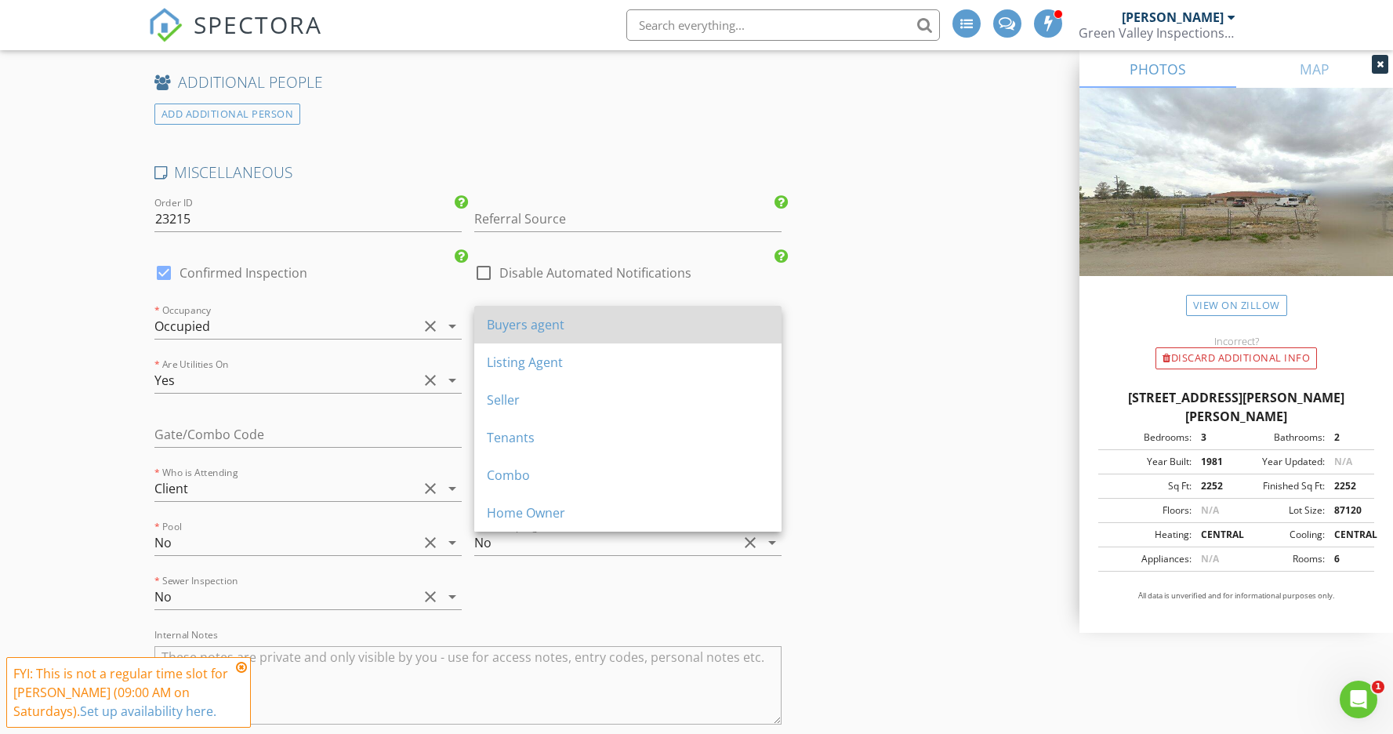
click at [524, 323] on div "Buyers agent" at bounding box center [628, 324] width 282 height 19
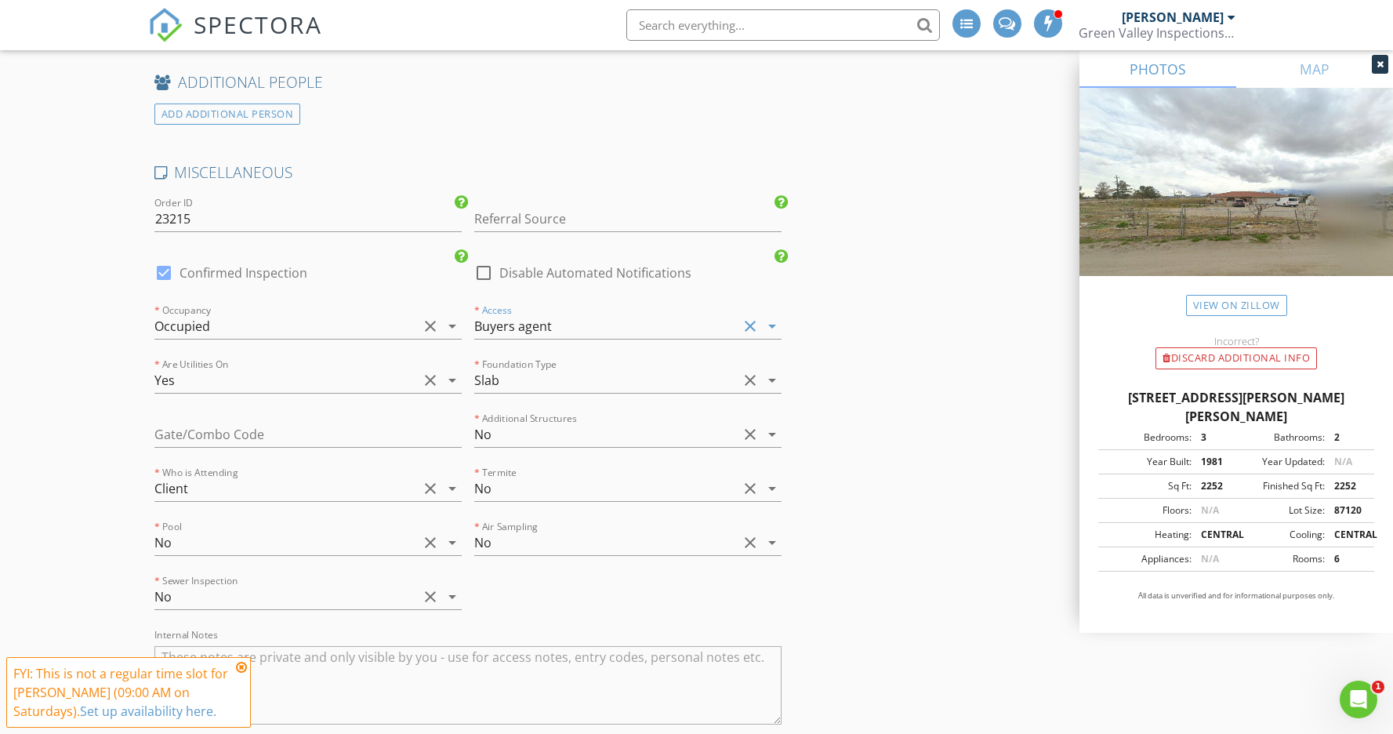
click at [162, 265] on div at bounding box center [163, 272] width 27 height 27
checkbox input "false"
checkbox input "true"
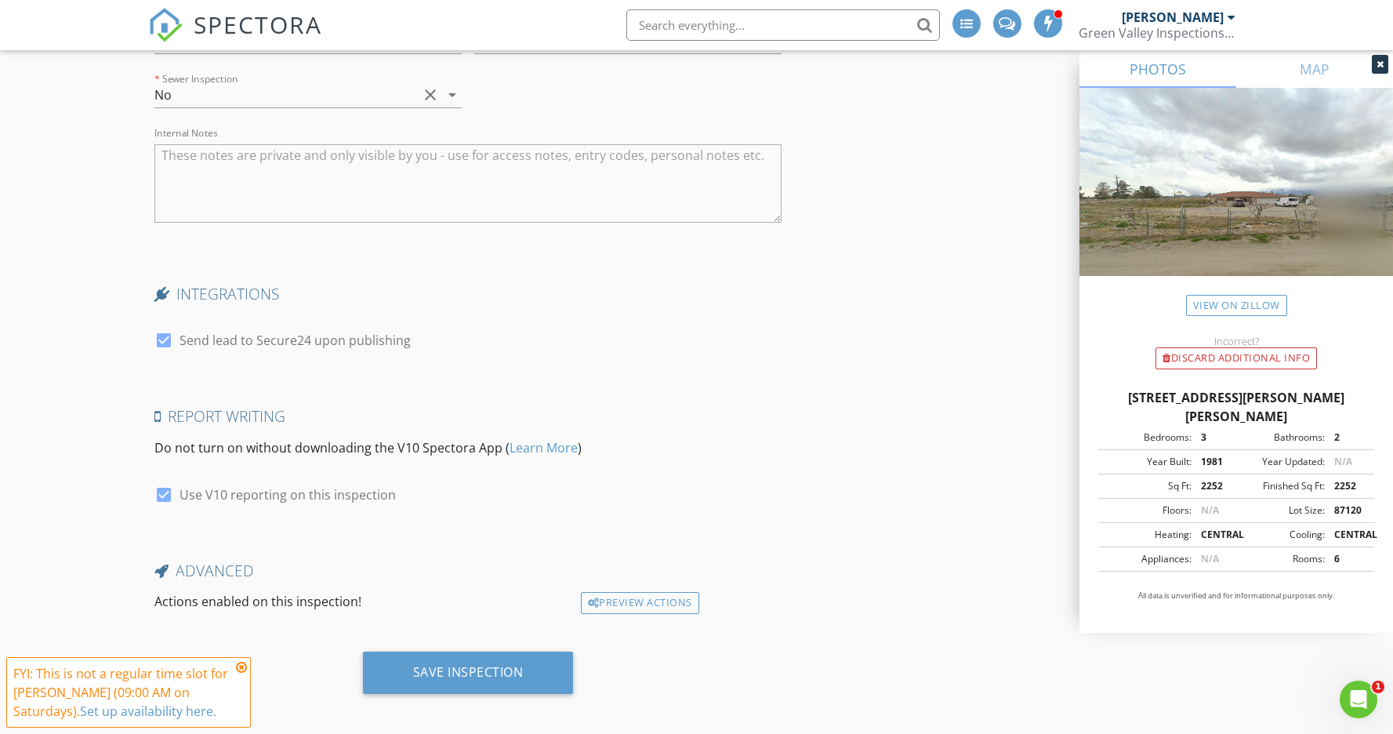
scroll to position [3172, 0]
click at [476, 665] on div "Save Inspection" at bounding box center [468, 673] width 111 height 16
